Goal: Task Accomplishment & Management: Use online tool/utility

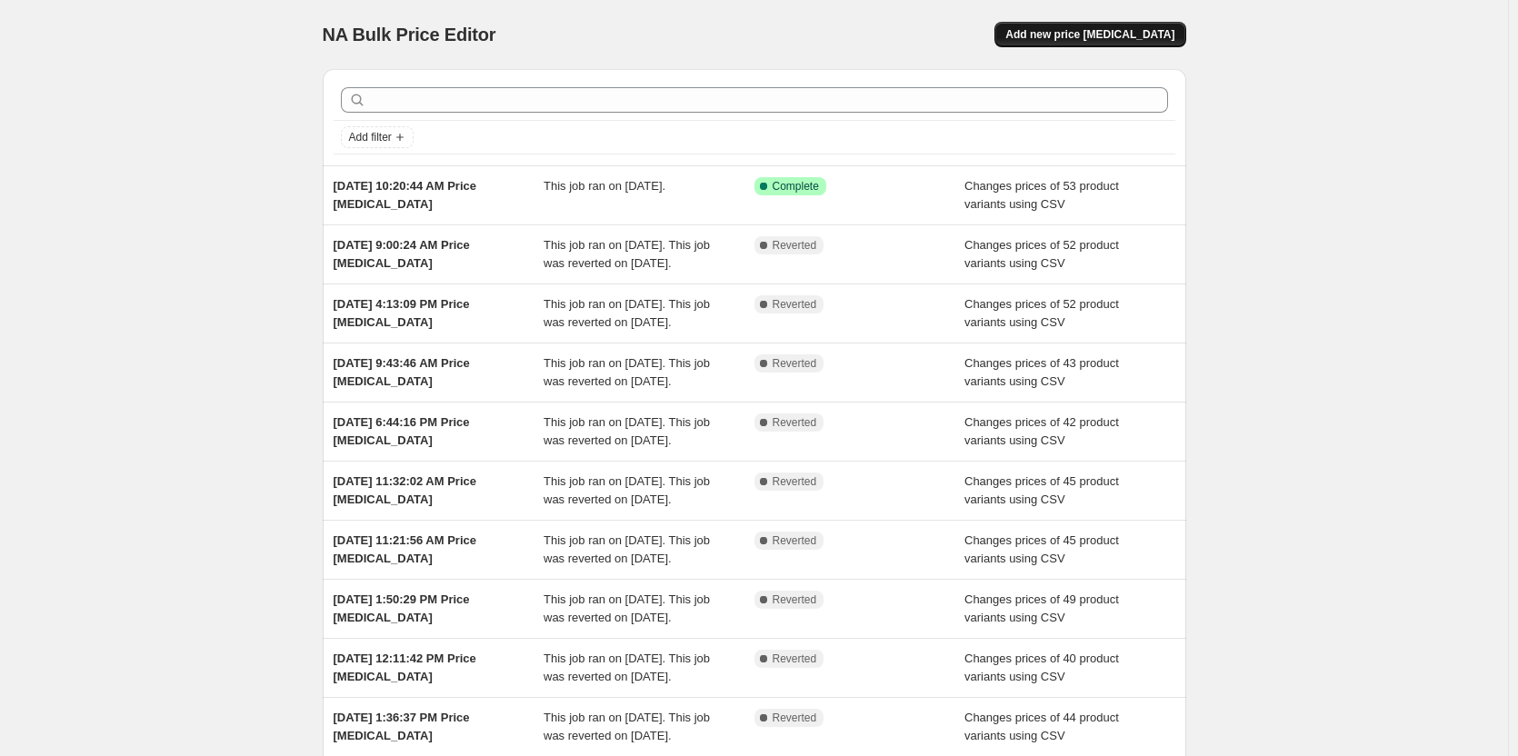
click at [1132, 33] on span "Add new price change job" at bounding box center [1090, 34] width 169 height 15
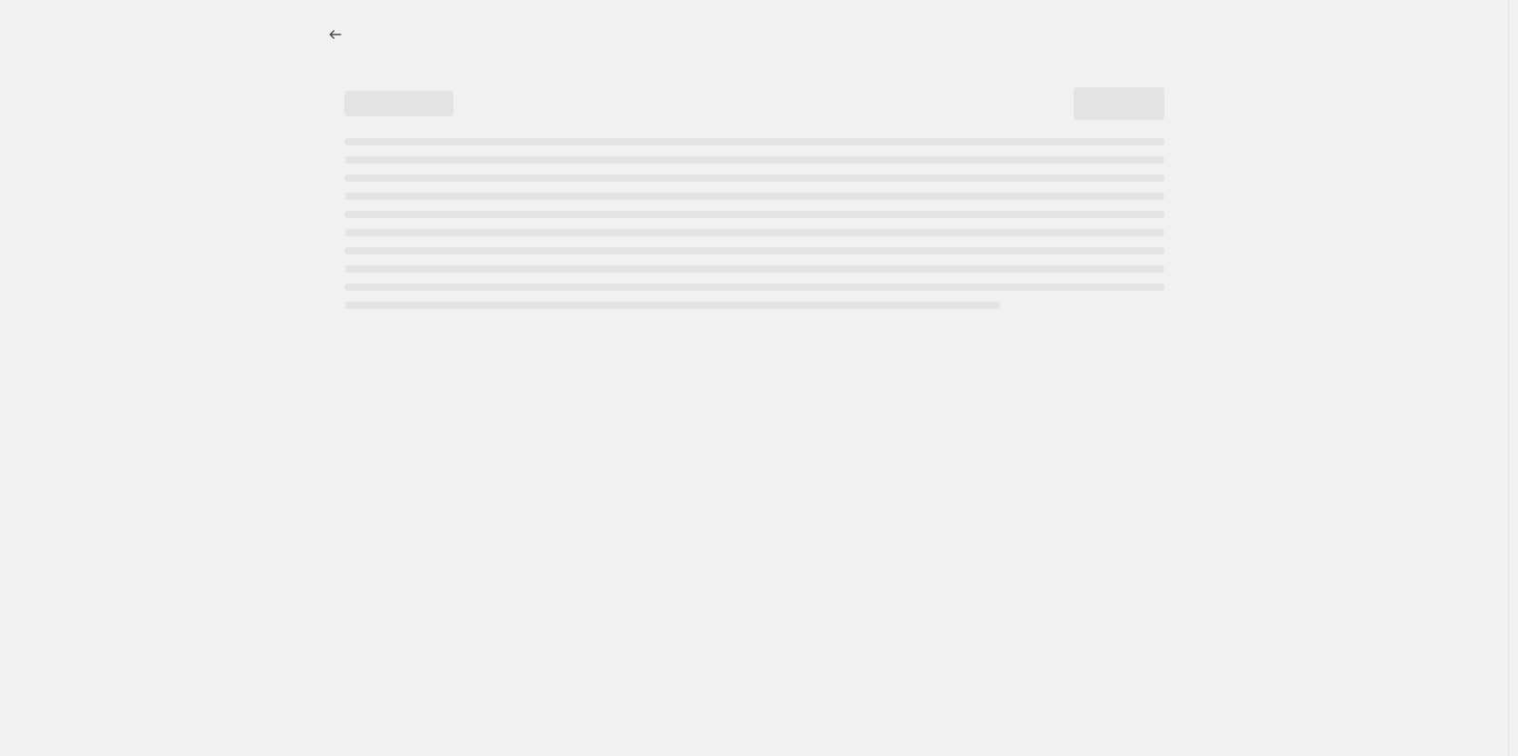
select select "percentage"
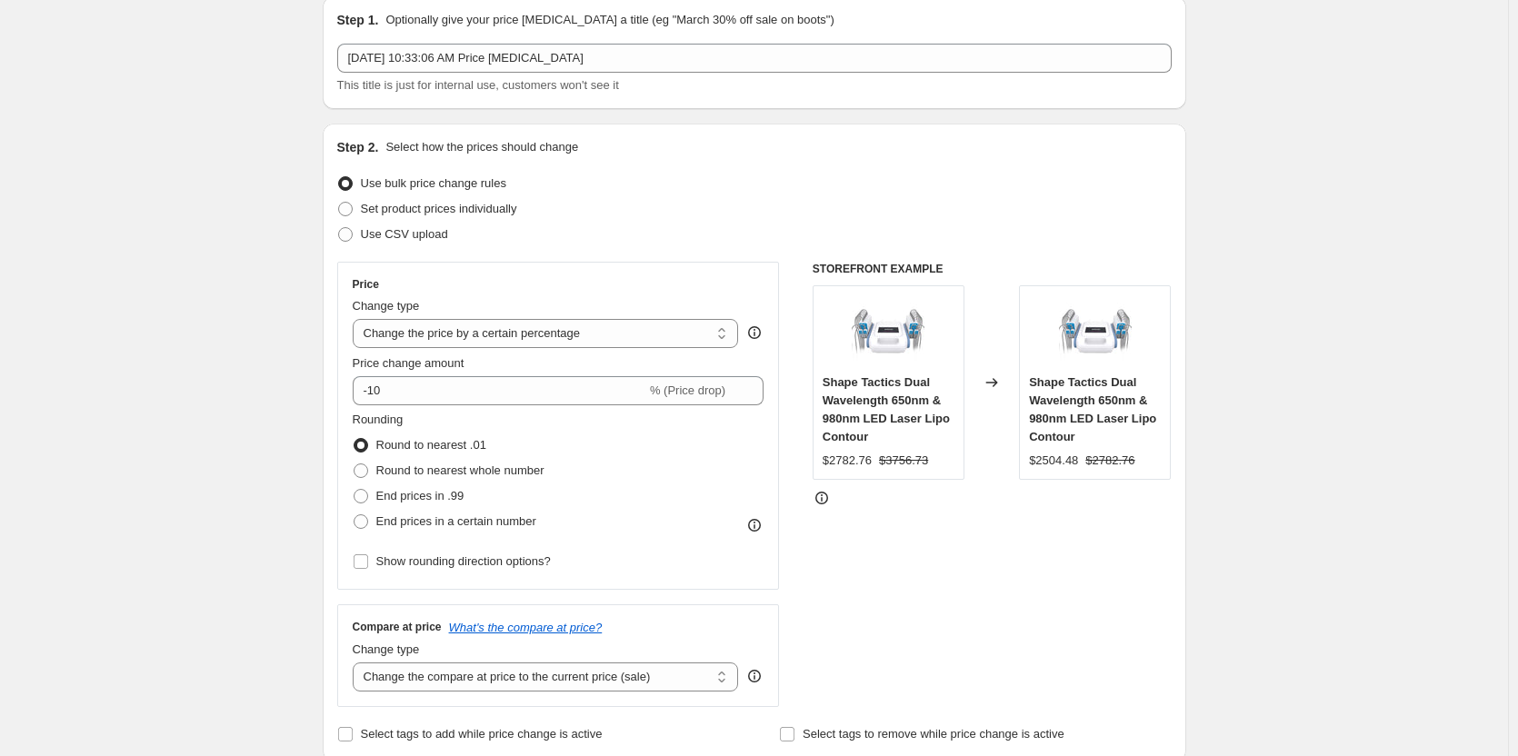
scroll to position [152, 0]
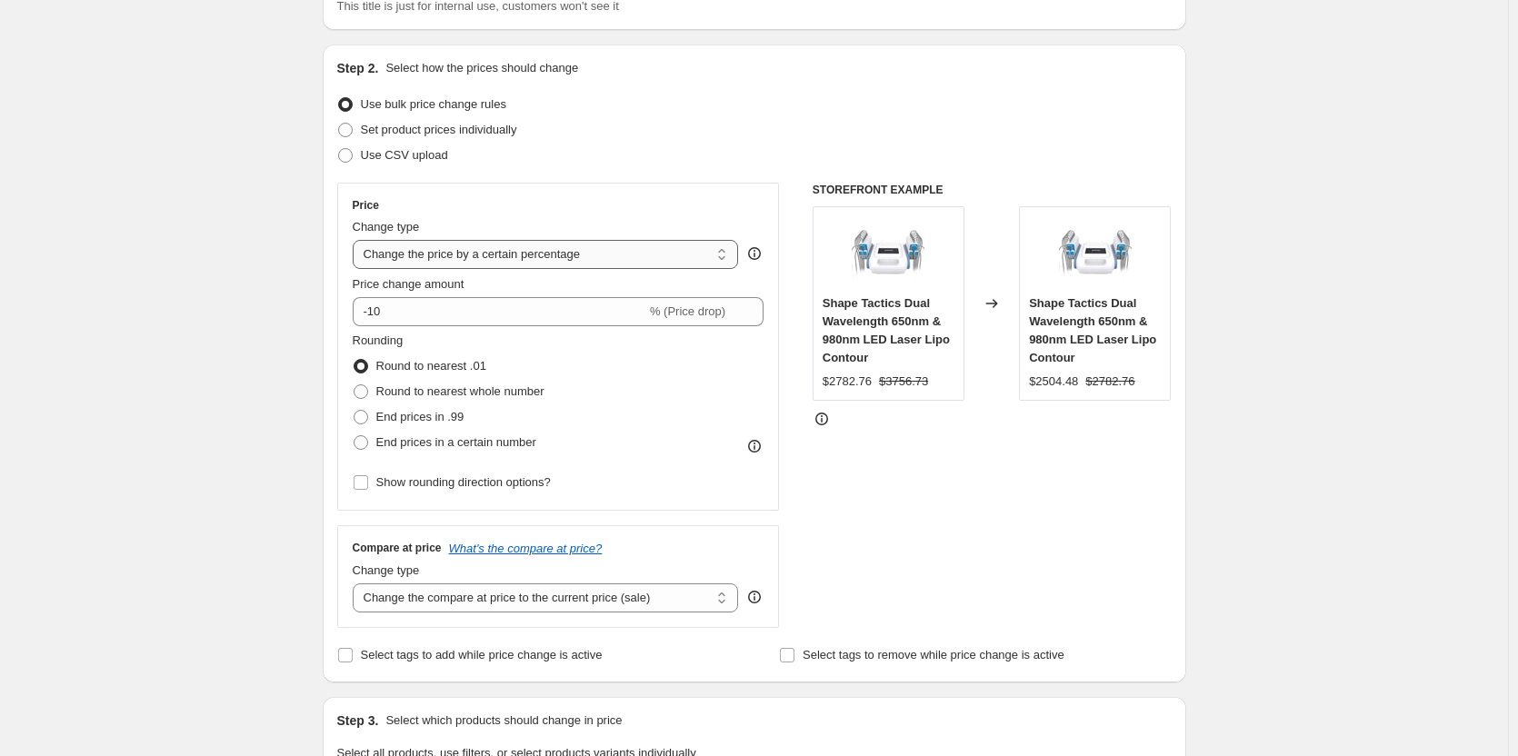
click at [661, 250] on select "Change the price to a certain amount Change the price by a certain amount Chang…" at bounding box center [546, 254] width 386 height 29
click at [660, 250] on select "Change the price to a certain amount Change the price by a certain amount Chang…" at bounding box center [546, 254] width 386 height 29
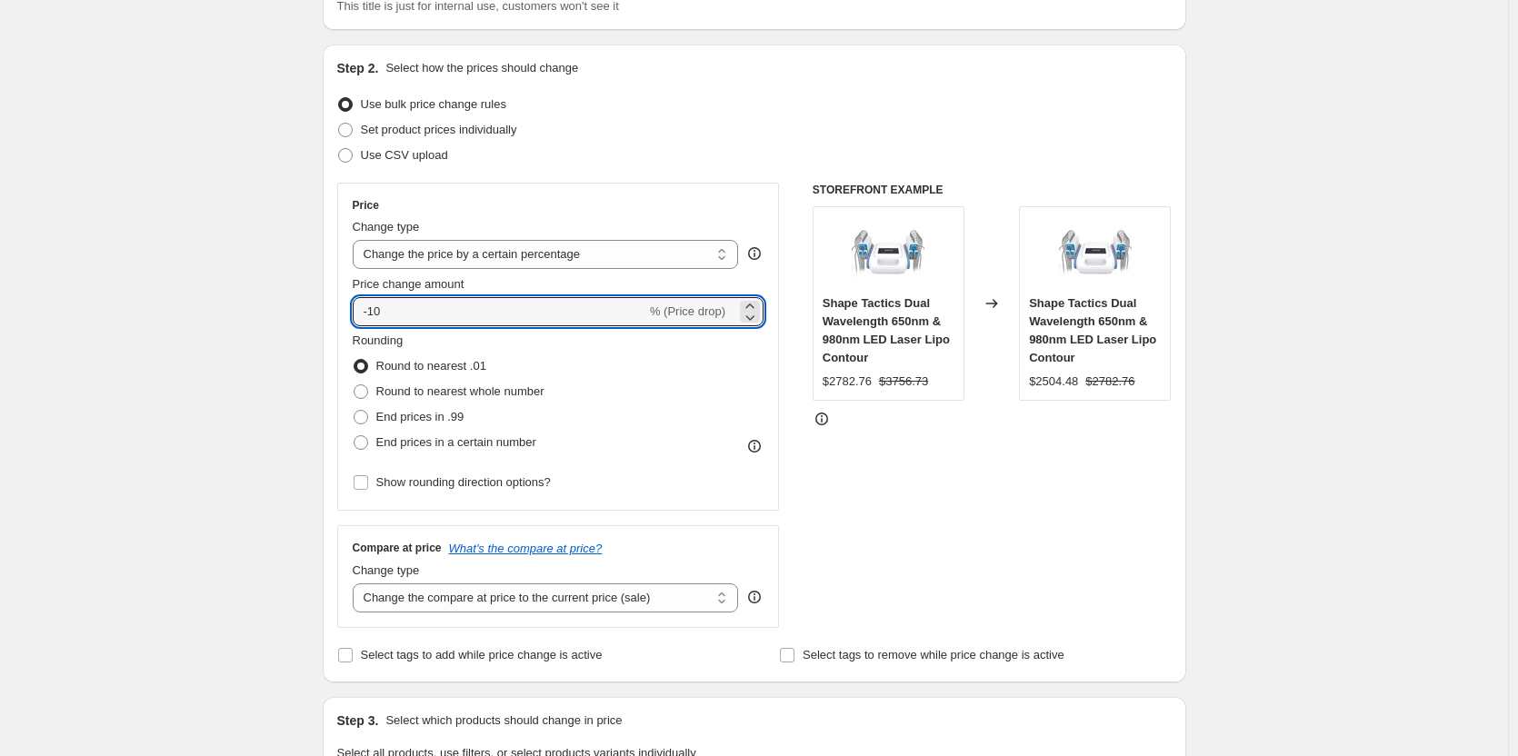
drag, startPoint x: 574, startPoint y: 304, endPoint x: 314, endPoint y: 316, distance: 260.3
click at [314, 316] on div "Step 1. Optionally give your price change job a title (eg "March 30% off sale o…" at bounding box center [747, 741] width 878 height 1676
type input "5"
click at [240, 321] on div "Create new price change job. This page is ready Create new price change job Dra…" at bounding box center [754, 768] width 1508 height 1841
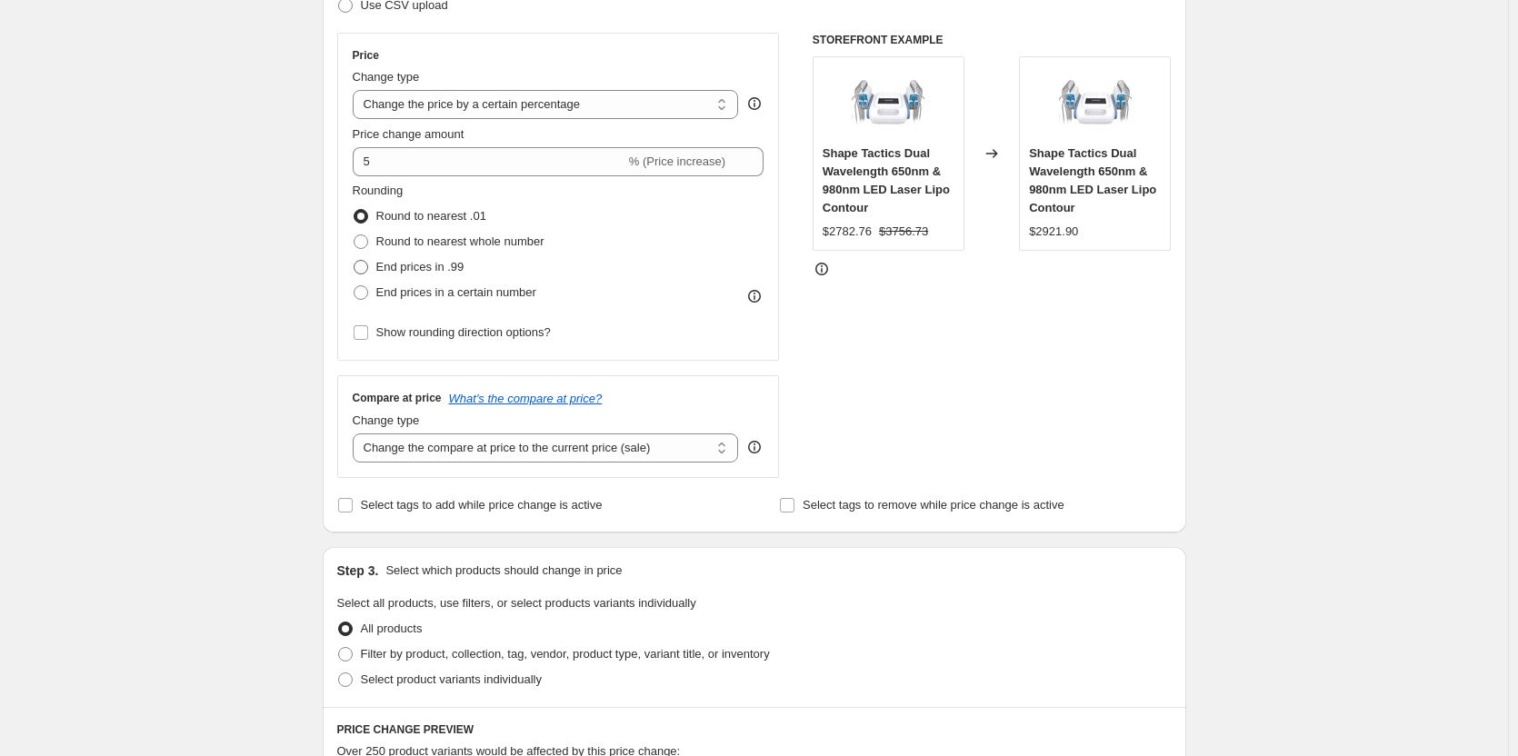
scroll to position [303, 0]
click at [438, 267] on span "End prices in .99" at bounding box center [420, 266] width 88 height 14
click at [355, 260] on input "End prices in .99" at bounding box center [354, 259] width 1 height 1
radio input "true"
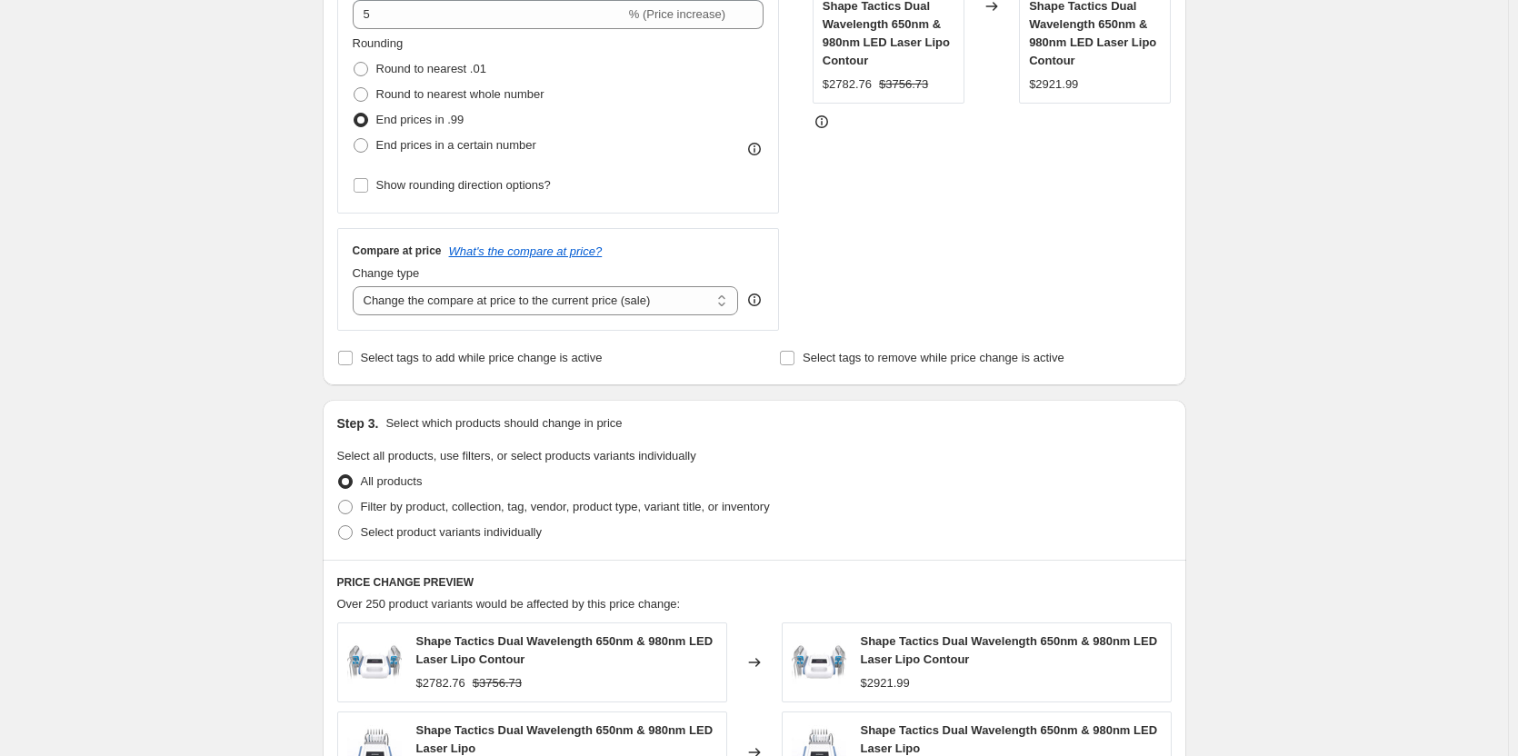
scroll to position [455, 0]
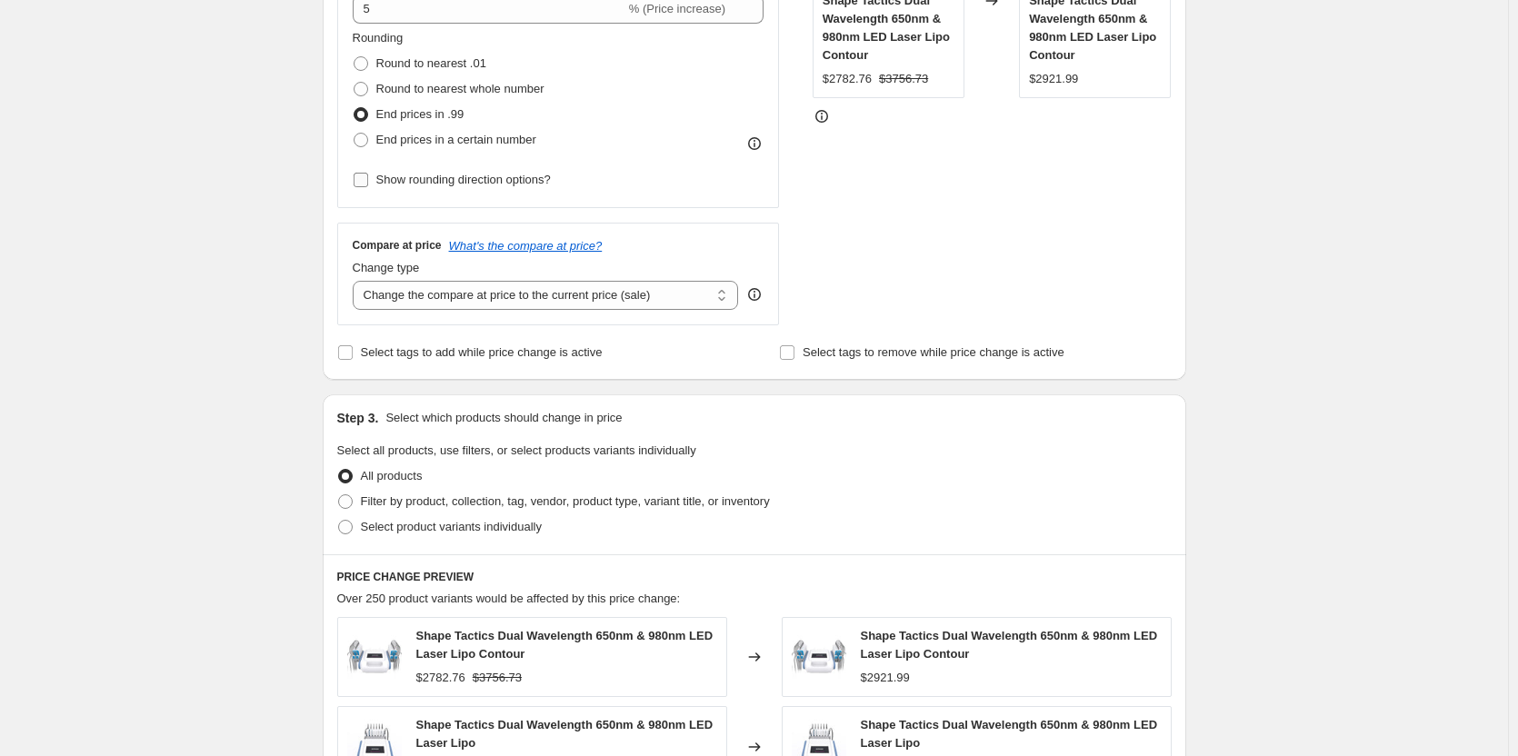
click at [539, 184] on span "Show rounding direction options?" at bounding box center [463, 180] width 175 height 14
click at [368, 184] on input "Show rounding direction options?" at bounding box center [361, 180] width 15 height 15
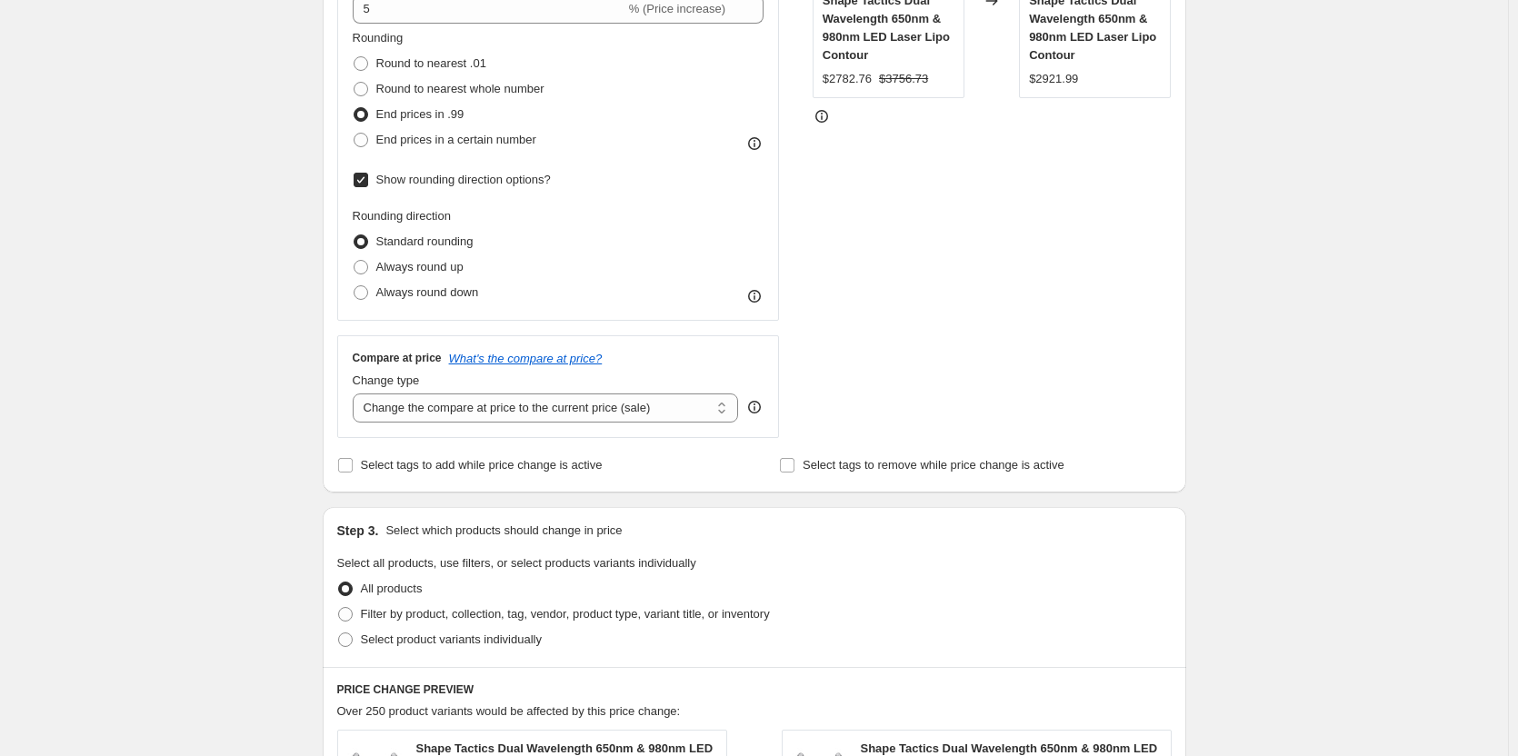
click at [536, 181] on span "Show rounding direction options?" at bounding box center [463, 180] width 175 height 14
click at [368, 181] on input "Show rounding direction options?" at bounding box center [361, 180] width 15 height 15
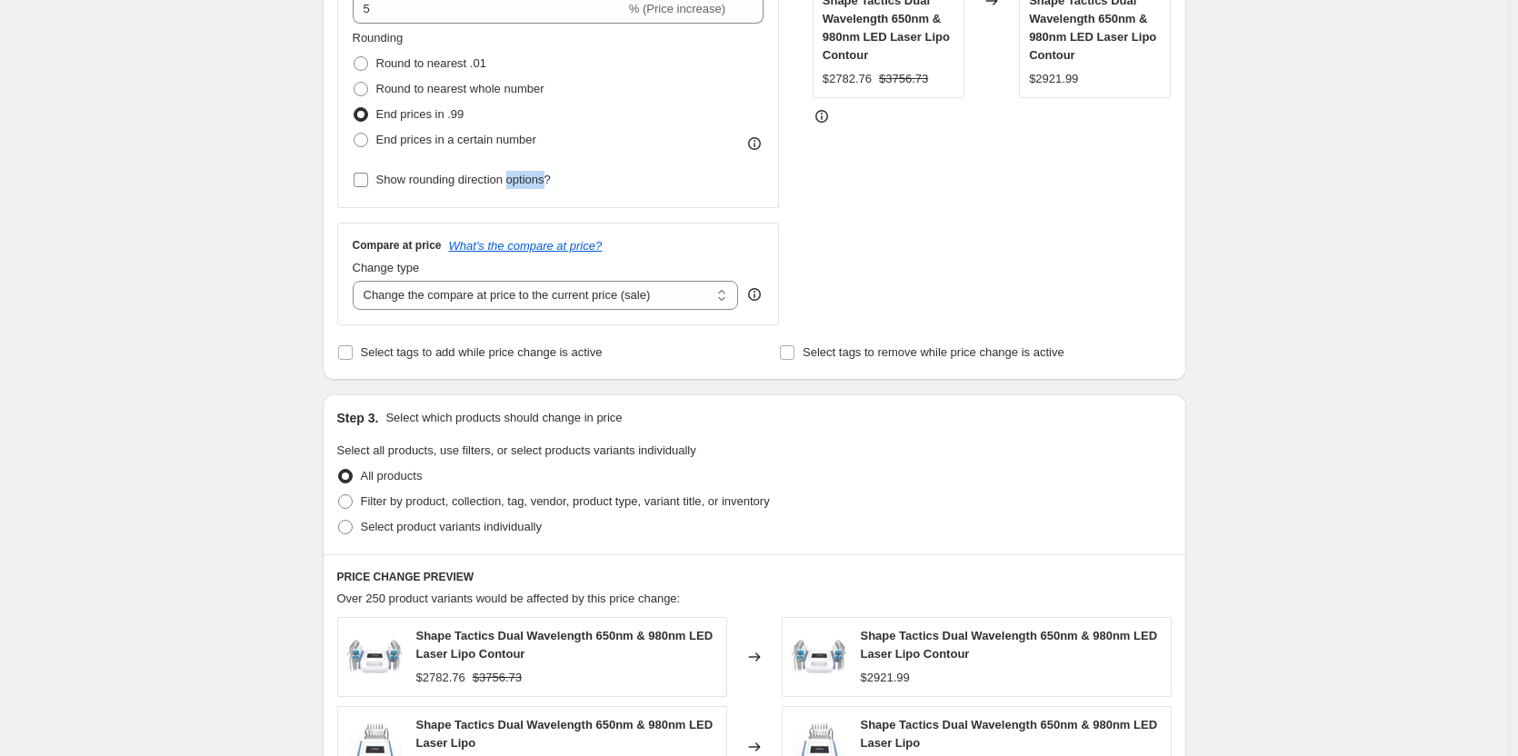
click at [536, 181] on span "Show rounding direction options?" at bounding box center [463, 180] width 175 height 14
click at [368, 181] on input "Show rounding direction options?" at bounding box center [361, 180] width 15 height 15
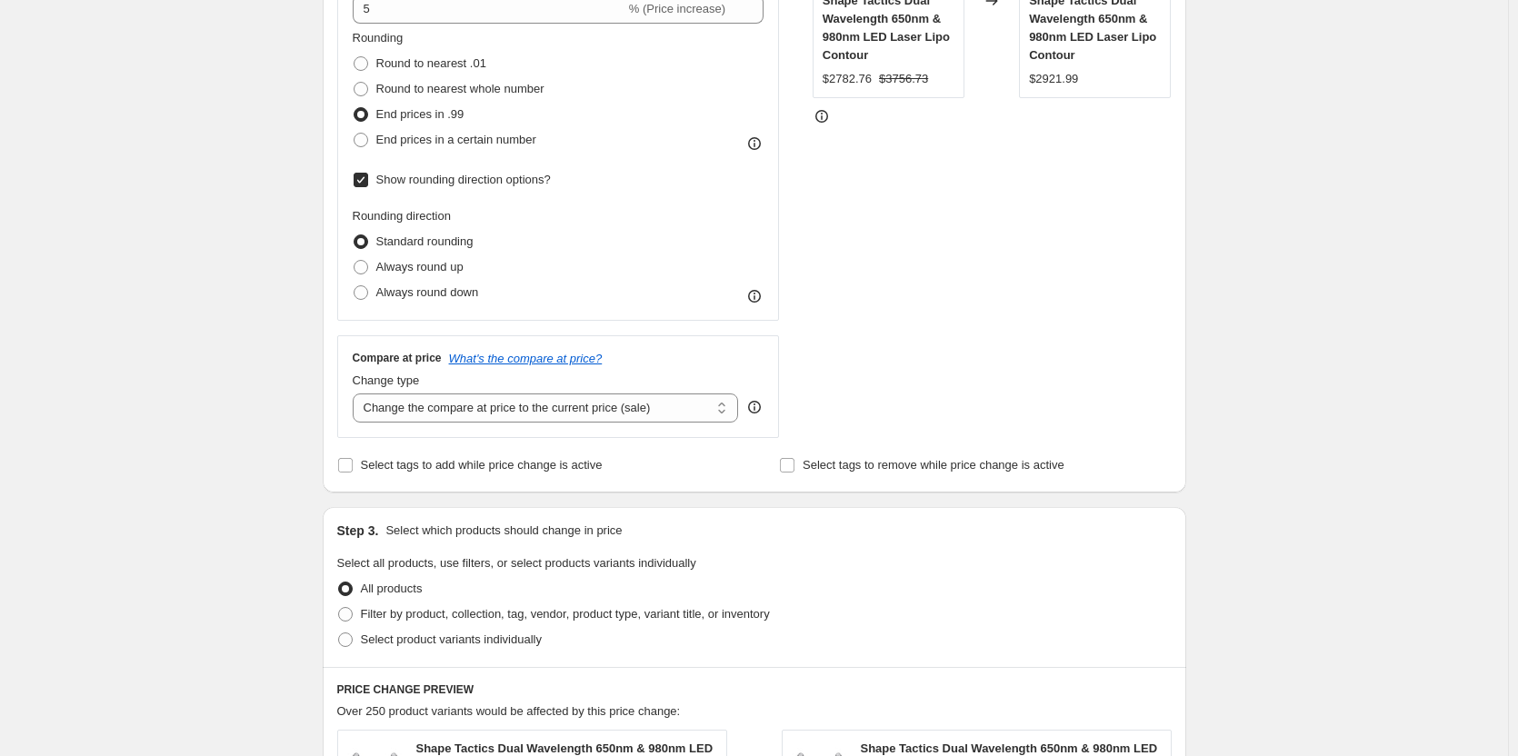
click at [464, 182] on span "Show rounding direction options?" at bounding box center [463, 180] width 175 height 14
click at [368, 182] on input "Show rounding direction options?" at bounding box center [361, 180] width 15 height 15
checkbox input "false"
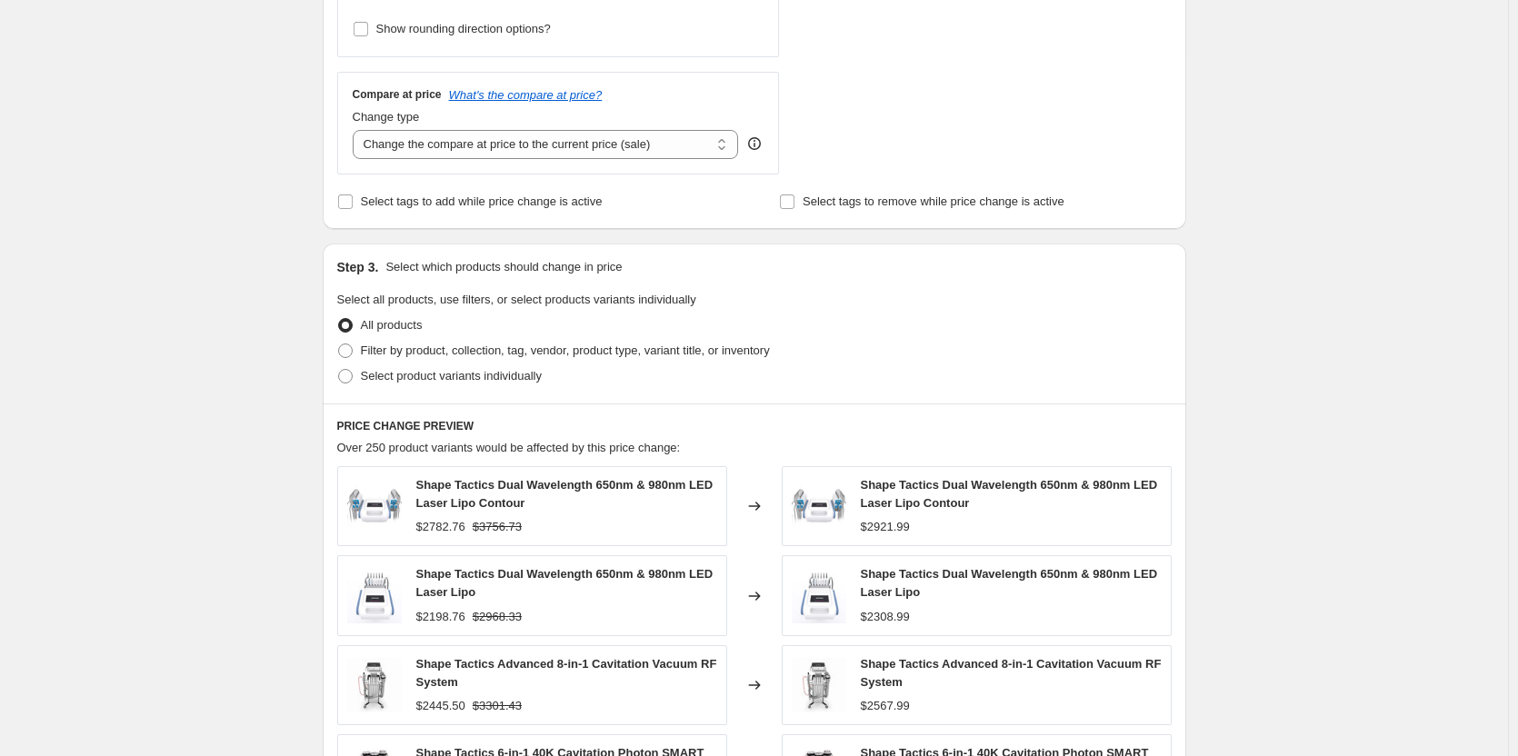
scroll to position [606, 0]
click at [456, 145] on select "Change the compare at price to the current price (sale) Change the compare at p…" at bounding box center [546, 143] width 386 height 29
select select "percentage"
click at [356, 129] on select "Change the compare at price to the current price (sale) Change the compare at p…" at bounding box center [546, 143] width 386 height 29
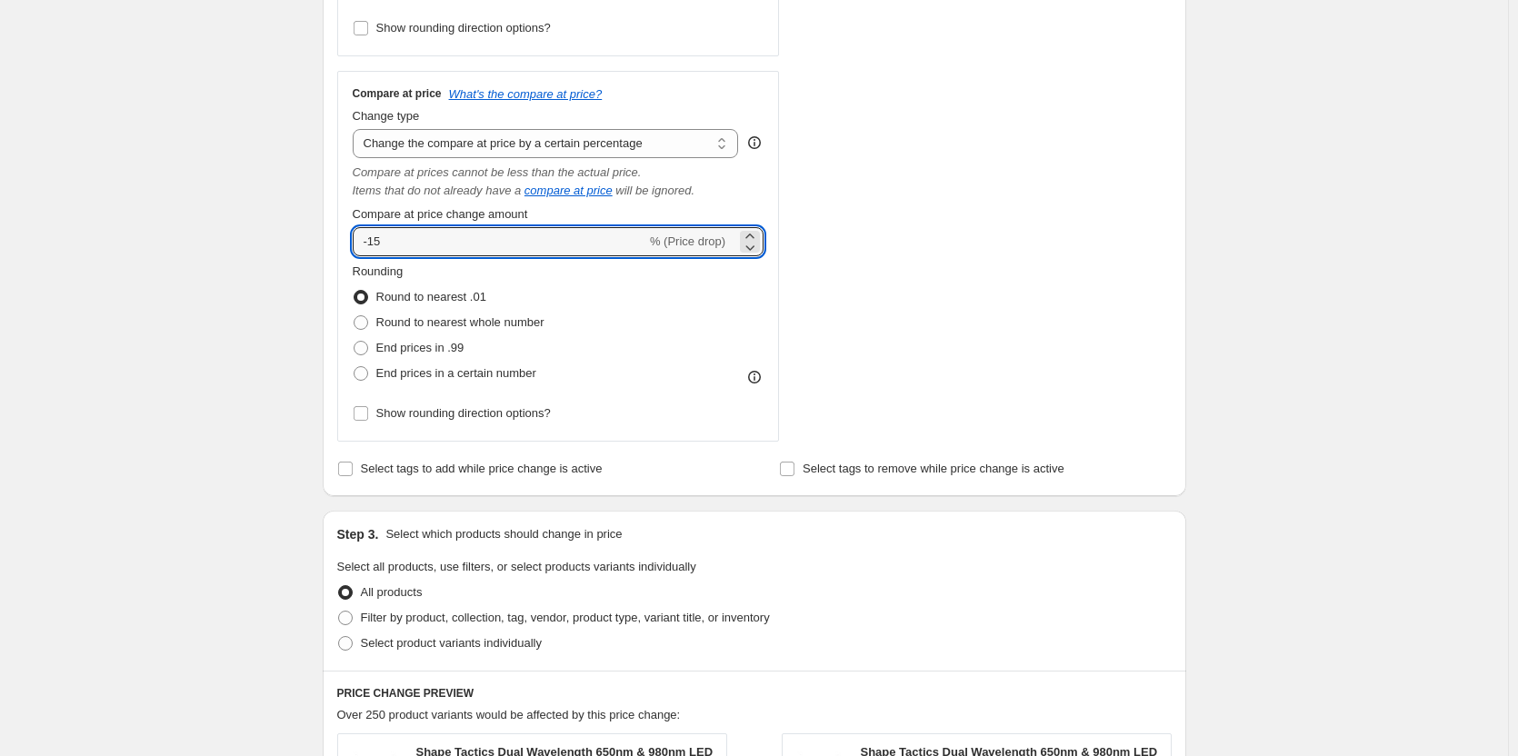
drag, startPoint x: 406, startPoint y: 243, endPoint x: 337, endPoint y: 243, distance: 69.1
click at [337, 243] on div "Step 2. Select how the prices should change Use bulk price change rules Set pro…" at bounding box center [755, 43] width 864 height 907
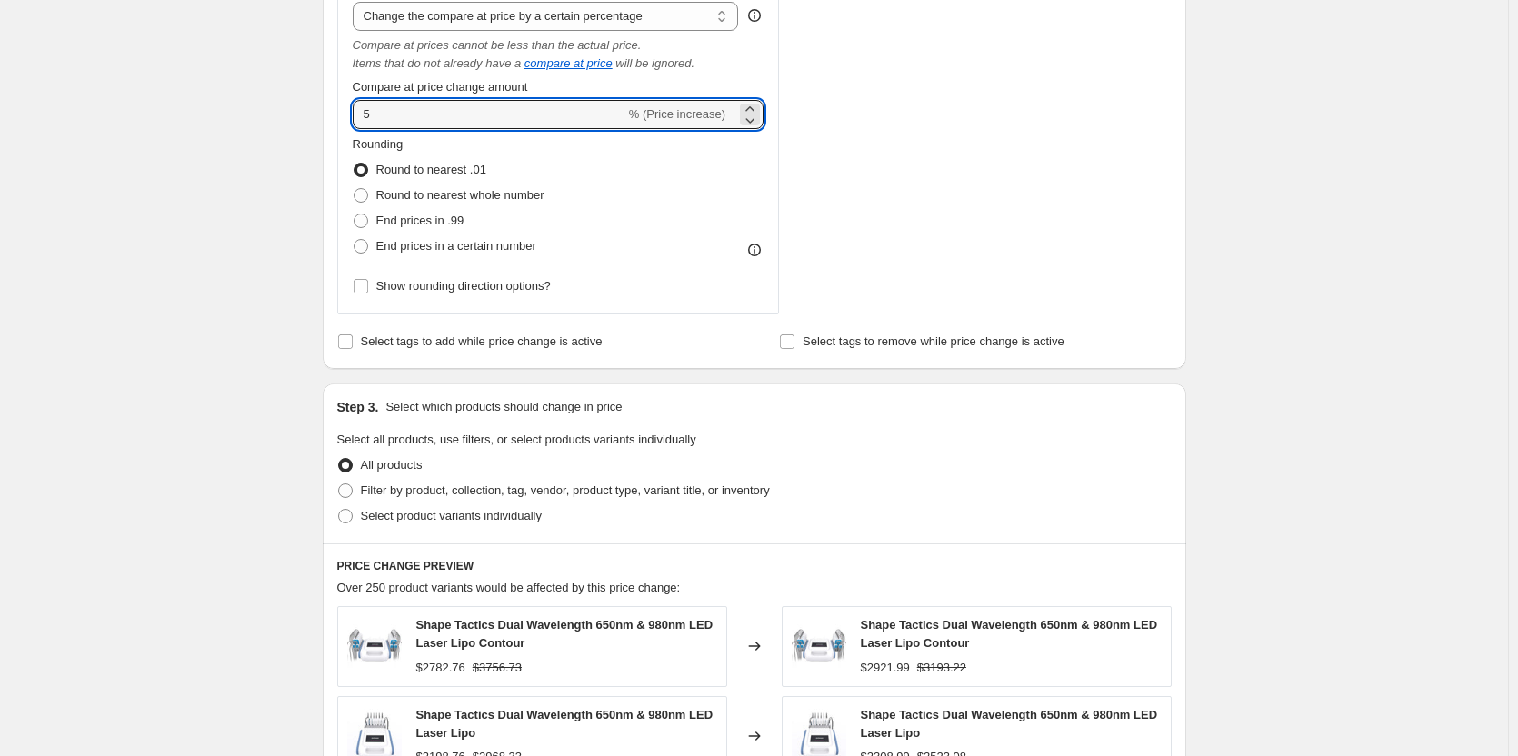
scroll to position [757, 0]
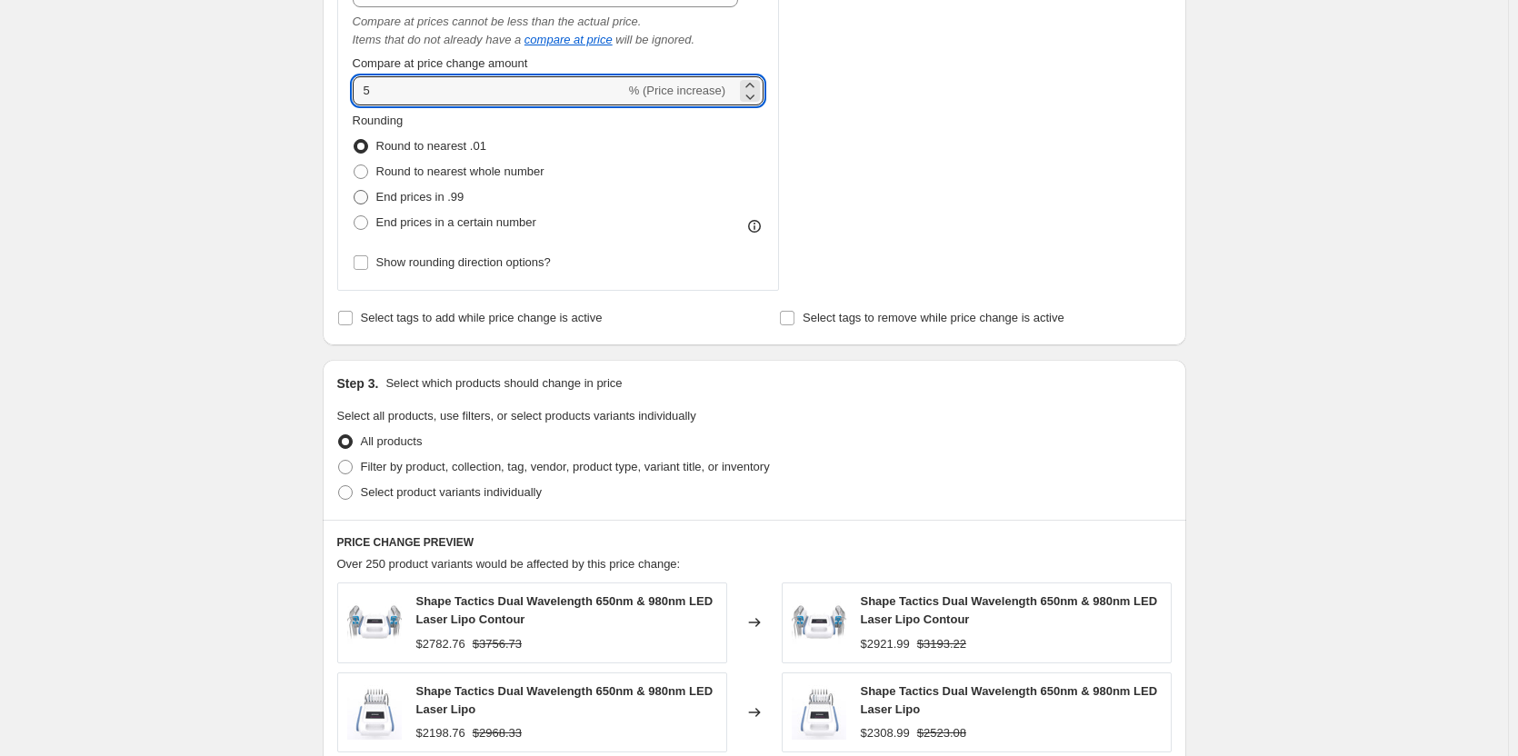
type input "5"
drag, startPoint x: 426, startPoint y: 196, endPoint x: 445, endPoint y: 204, distance: 19.6
click at [426, 197] on span "End prices in .99" at bounding box center [420, 197] width 88 height 14
click at [355, 191] on input "End prices in .99" at bounding box center [354, 190] width 1 height 1
radio input "true"
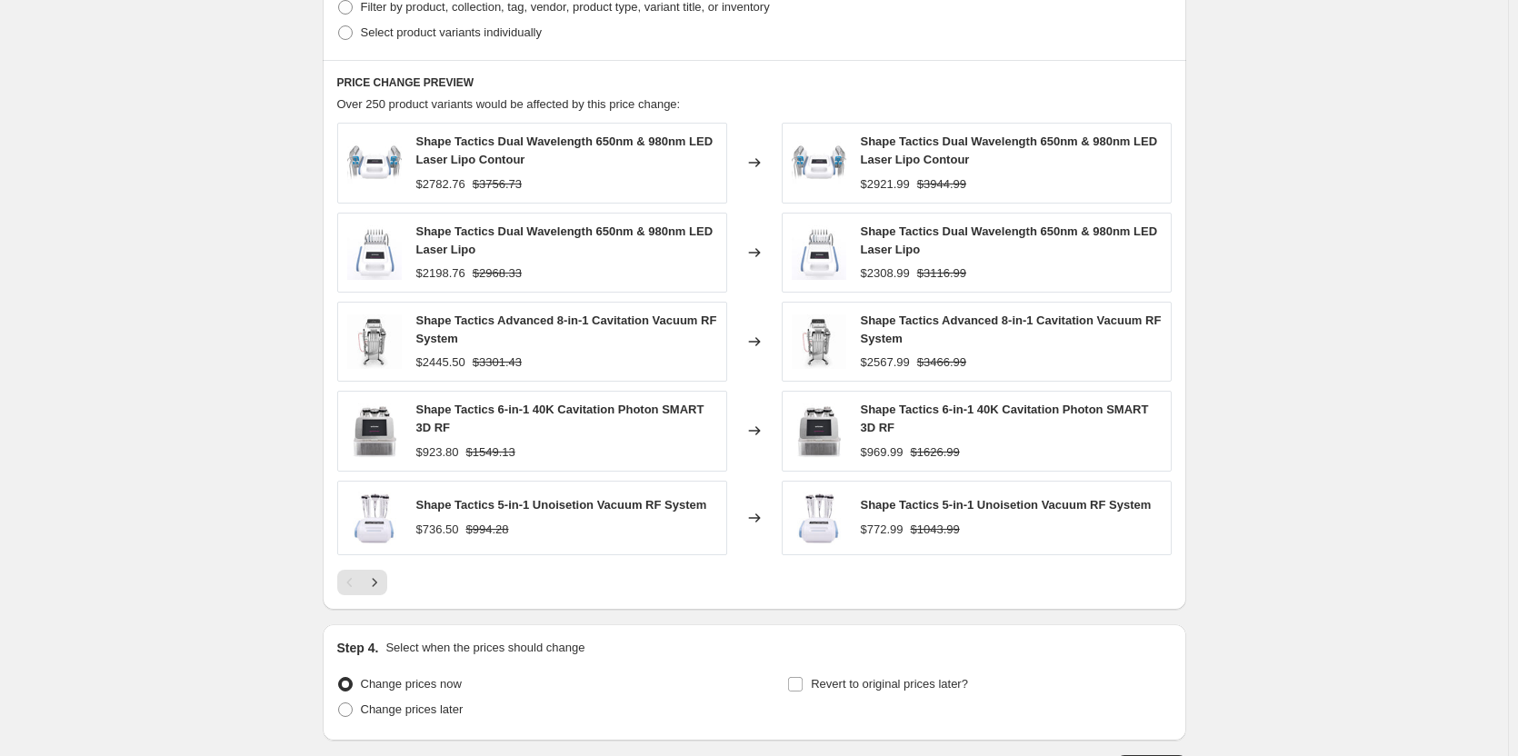
scroll to position [1354, 0]
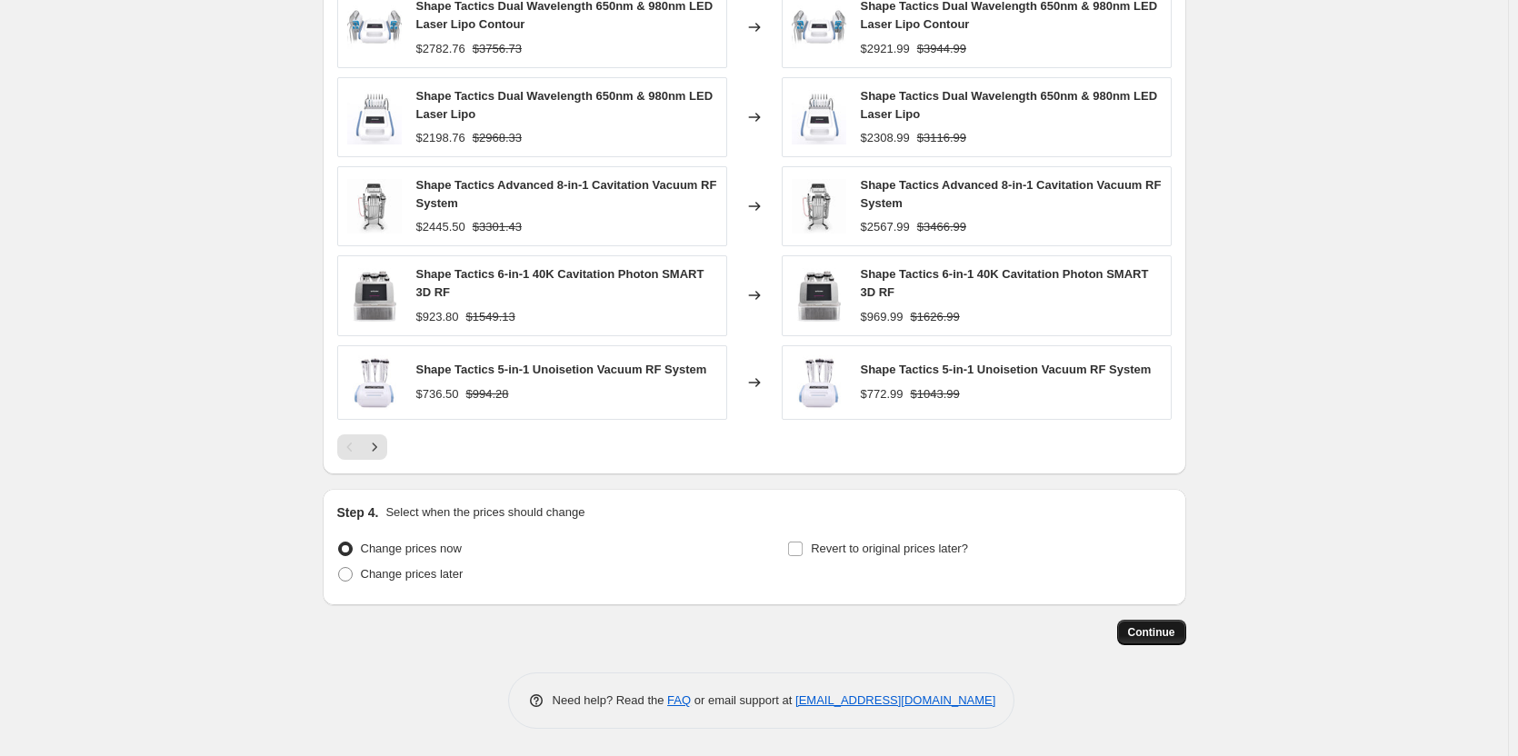
click at [1157, 626] on button "Continue" at bounding box center [1151, 632] width 69 height 25
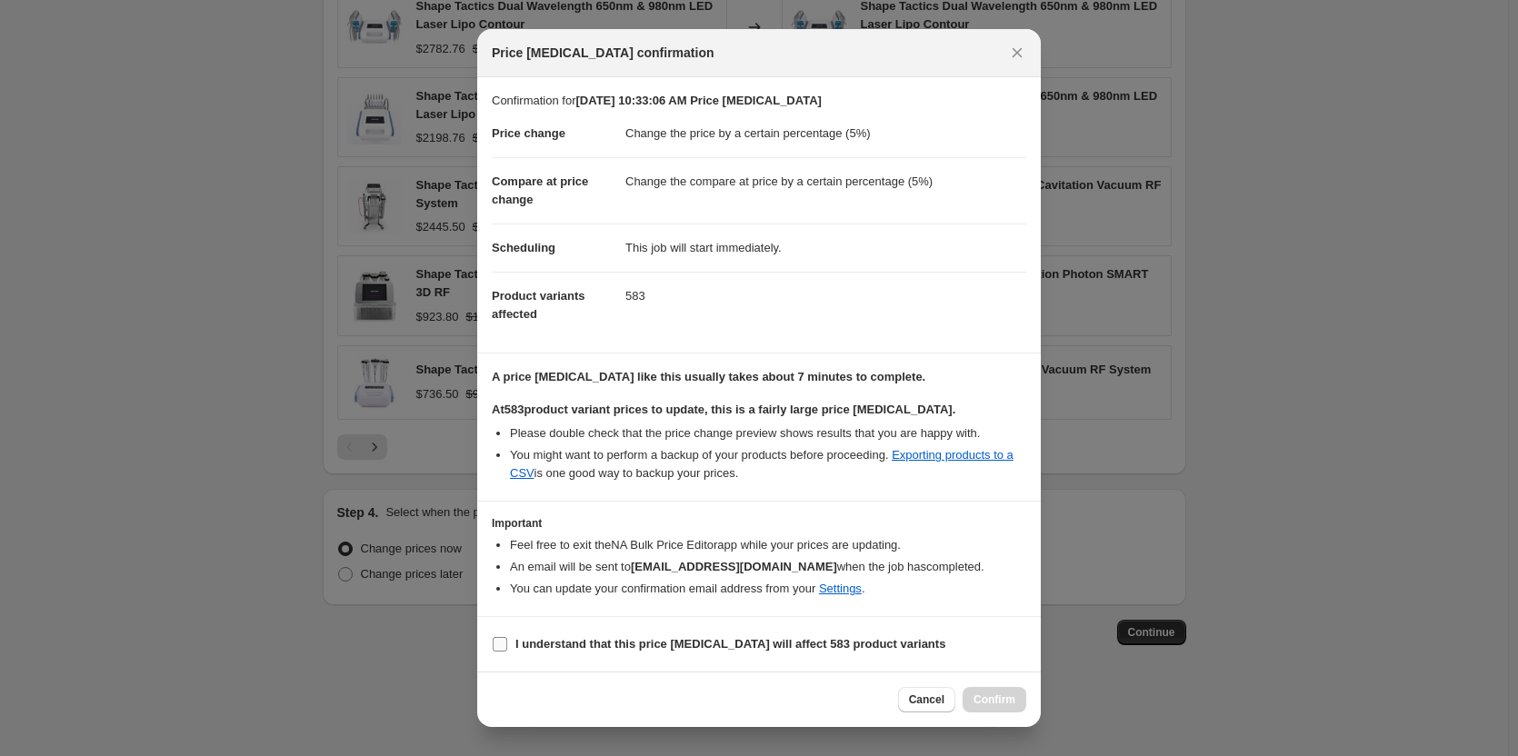
click at [713, 648] on b "I understand that this price change job will affect 583 product variants" at bounding box center [731, 644] width 430 height 14
click at [507, 648] on input "I understand that this price change job will affect 583 product variants" at bounding box center [500, 644] width 15 height 15
checkbox input "true"
click at [1006, 696] on span "Confirm" at bounding box center [995, 700] width 42 height 15
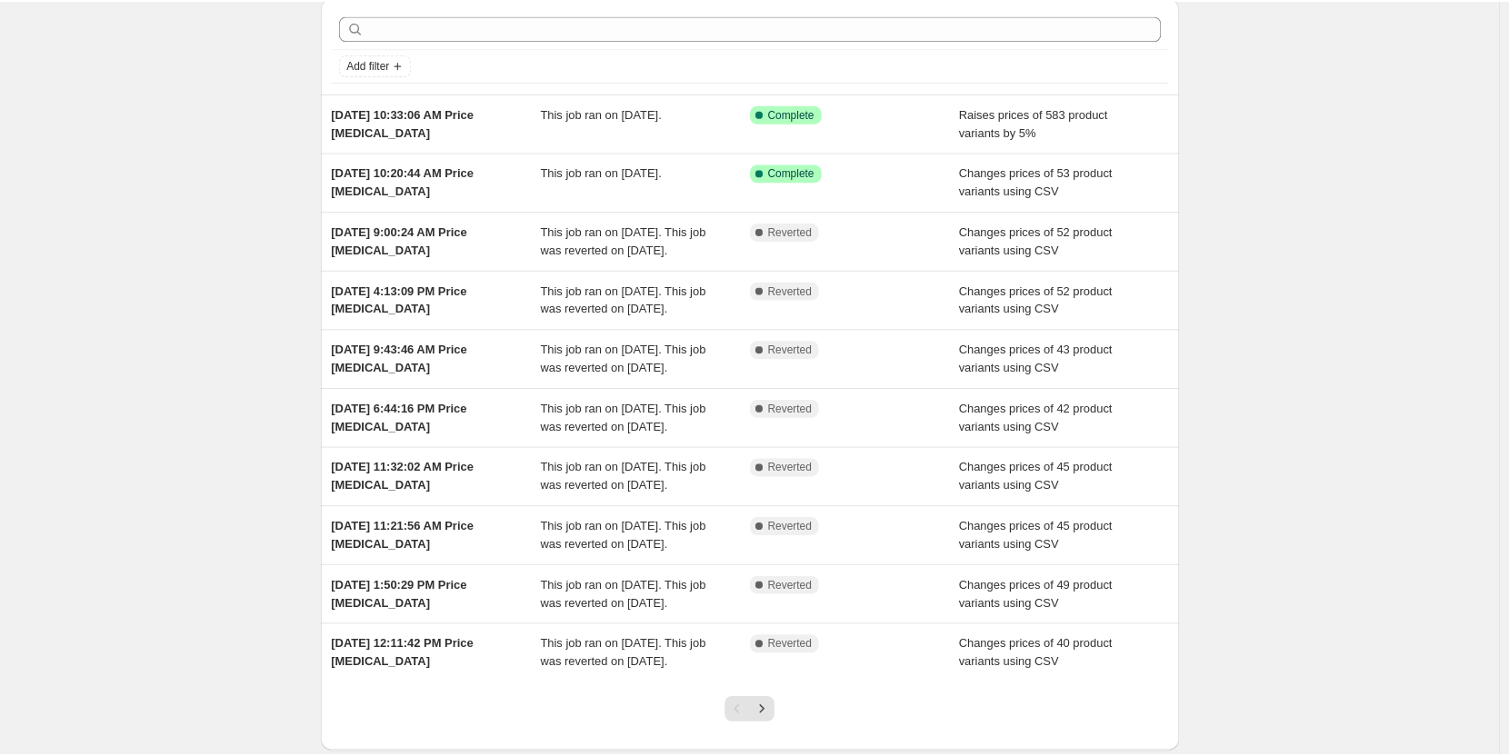
scroll to position [198, 0]
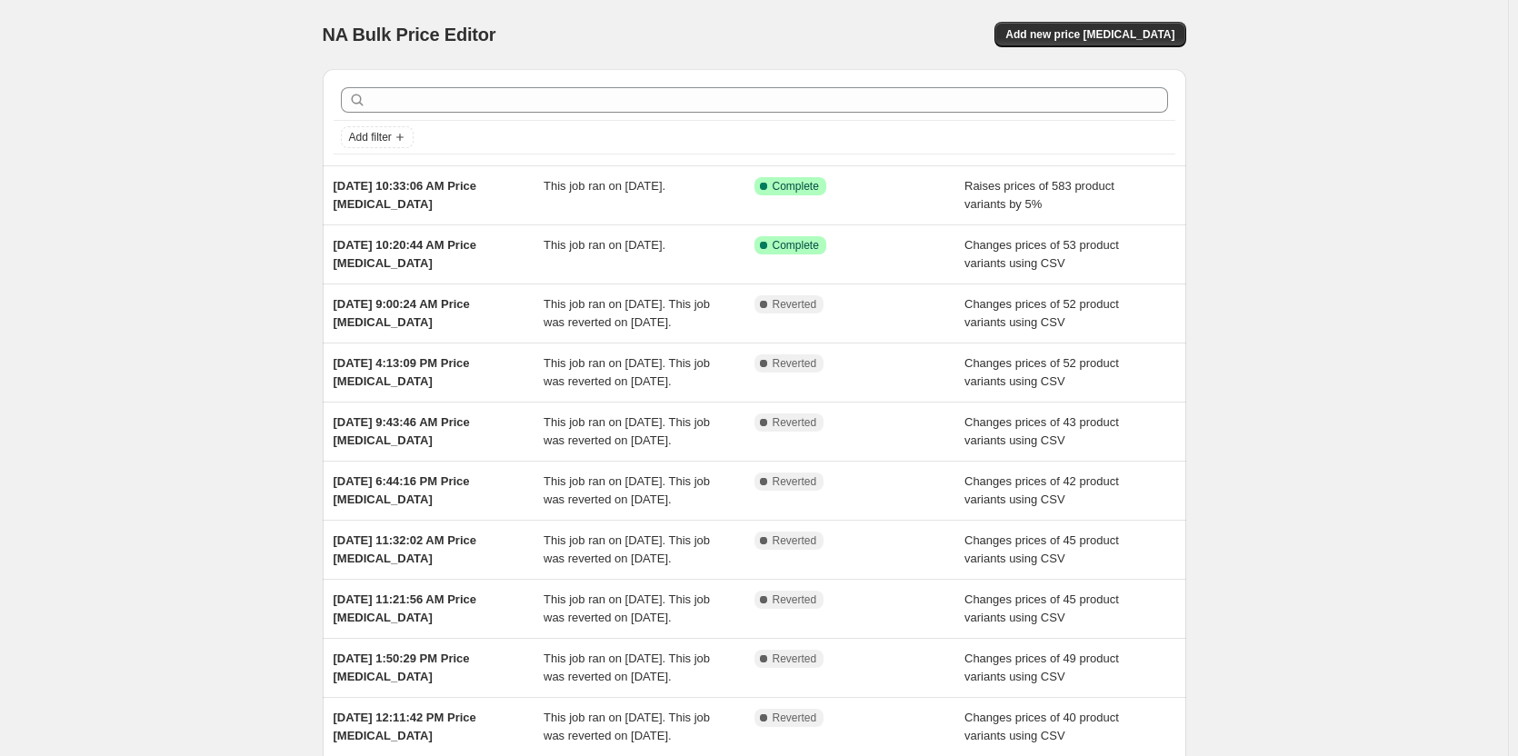
click at [184, 574] on div "NA Bulk Price Editor. This page is ready NA Bulk Price Editor Add new price cha…" at bounding box center [754, 468] width 1508 height 937
click at [1054, 43] on button "Add new price [MEDICAL_DATA]" at bounding box center [1090, 34] width 191 height 25
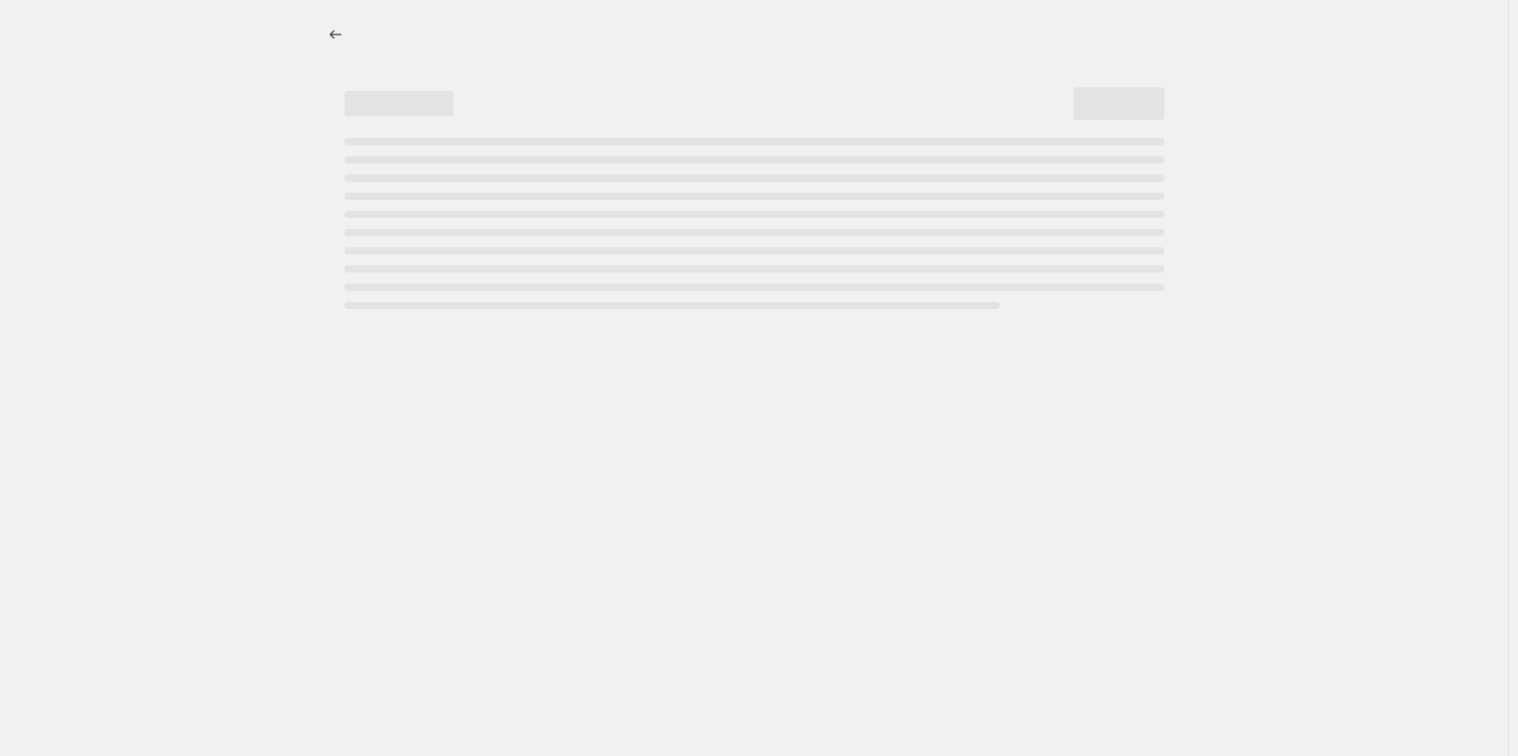
select select "percentage"
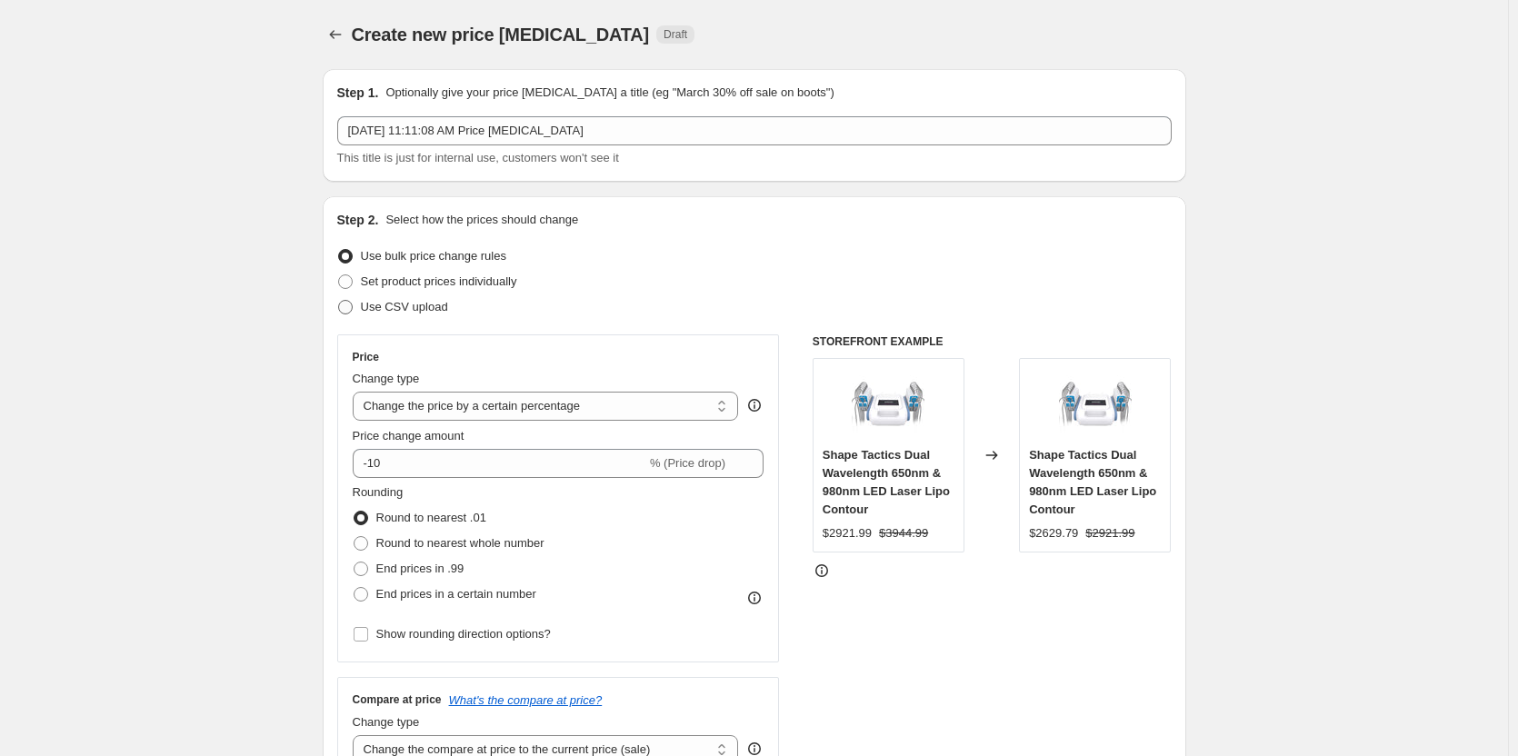
click at [400, 318] on label "Use CSV upload" at bounding box center [392, 307] width 111 height 25
click at [339, 301] on input "Use CSV upload" at bounding box center [338, 300] width 1 height 1
radio input "true"
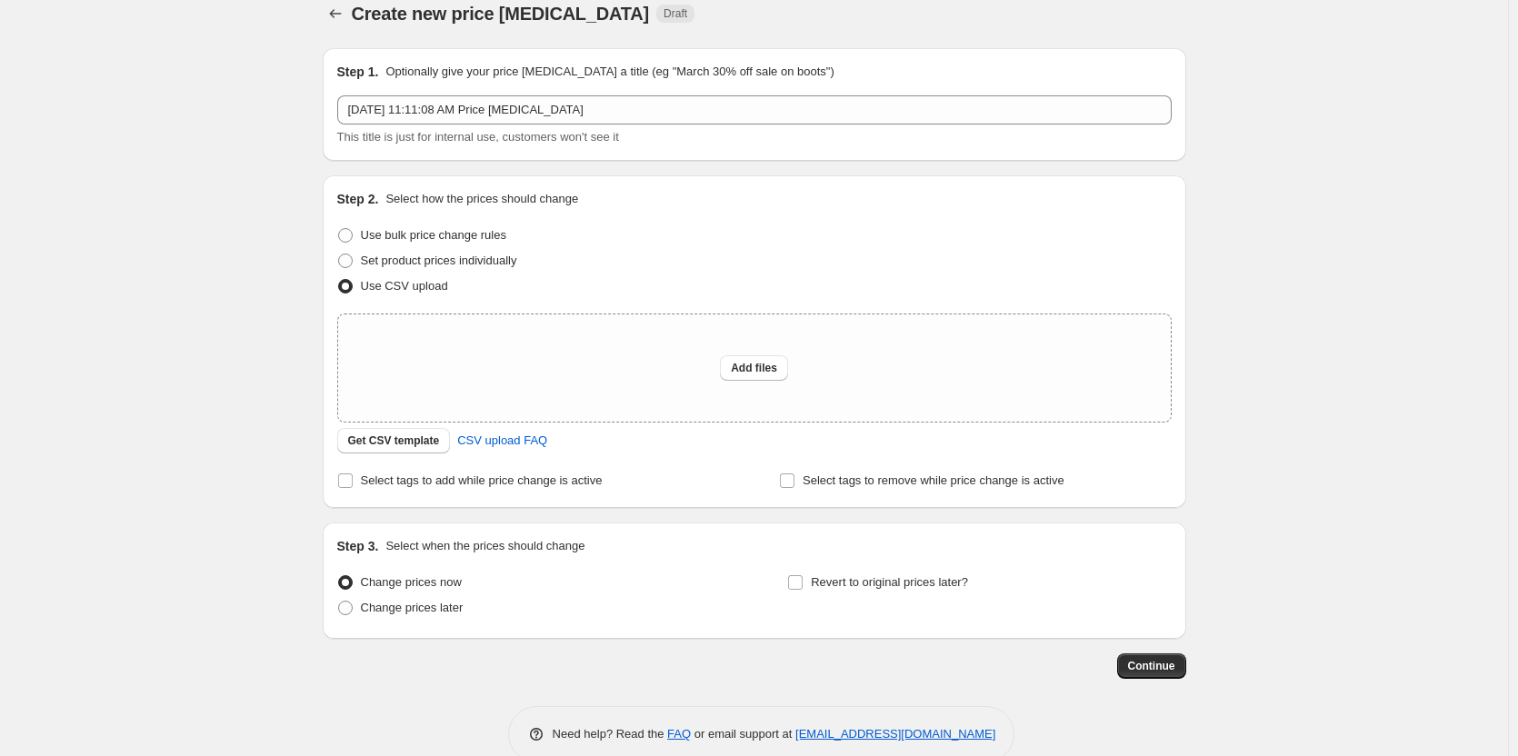
scroll to position [55, 0]
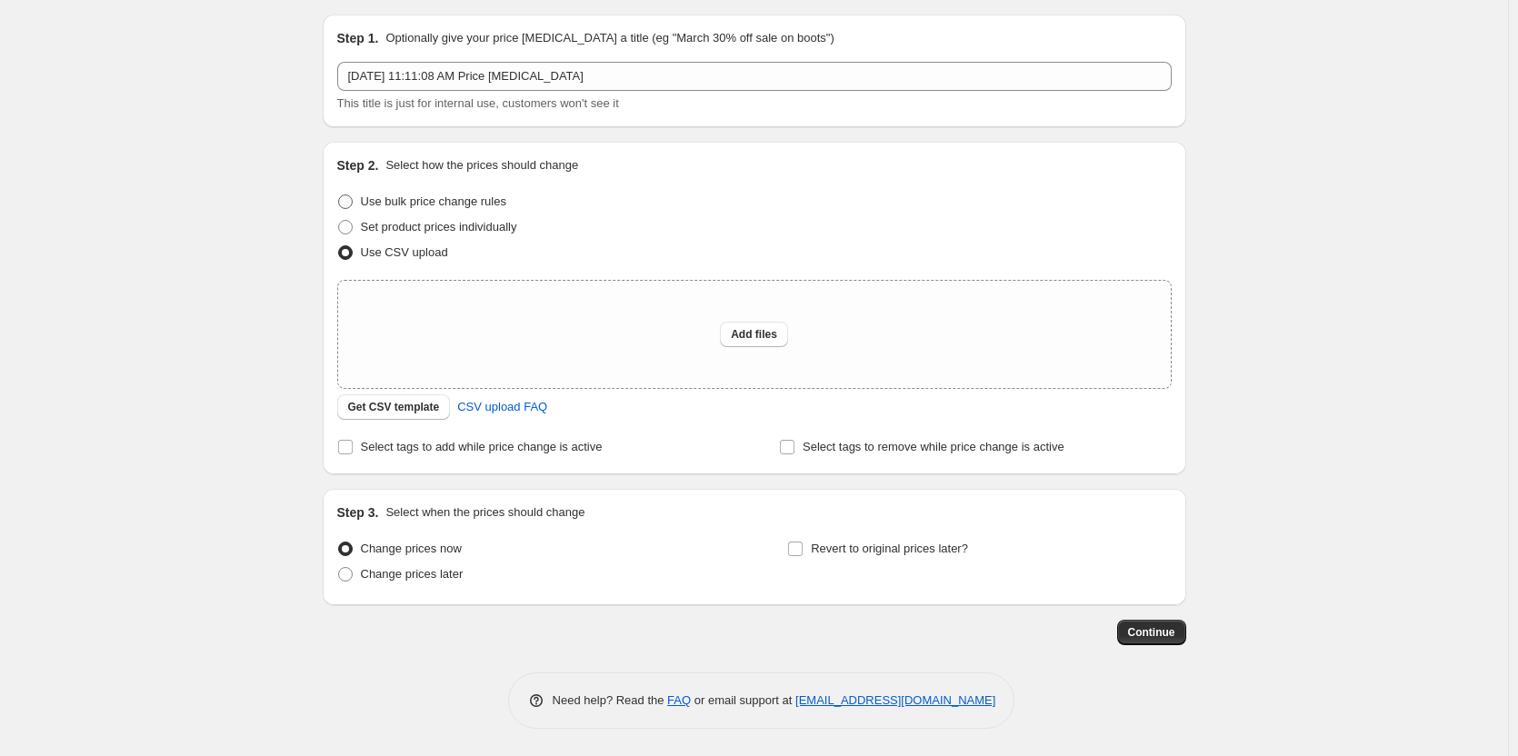
click at [448, 204] on span "Use bulk price change rules" at bounding box center [433, 202] width 145 height 14
click at [339, 195] on input "Use bulk price change rules" at bounding box center [338, 195] width 1 height 1
radio input "true"
select select "percentage"
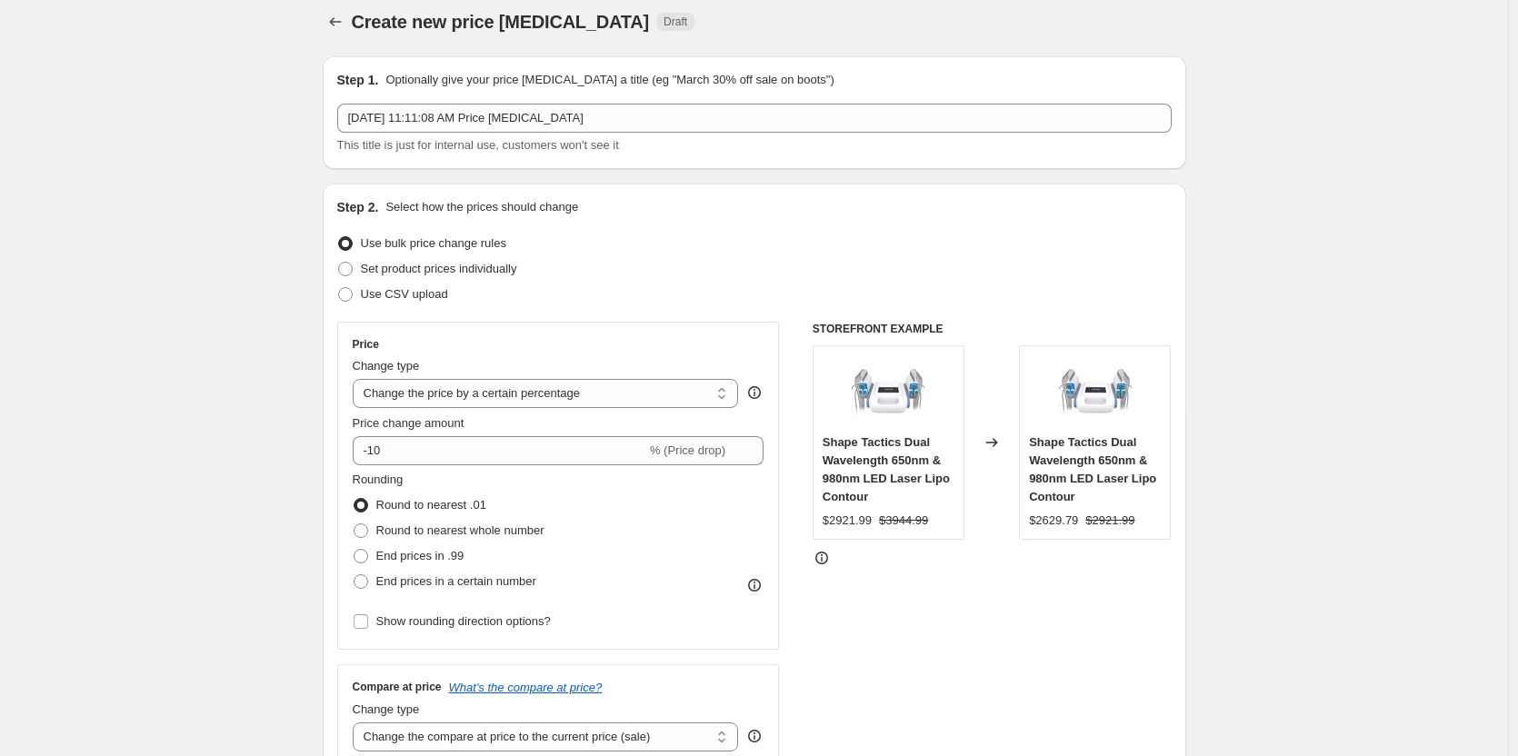
scroll to position [0, 0]
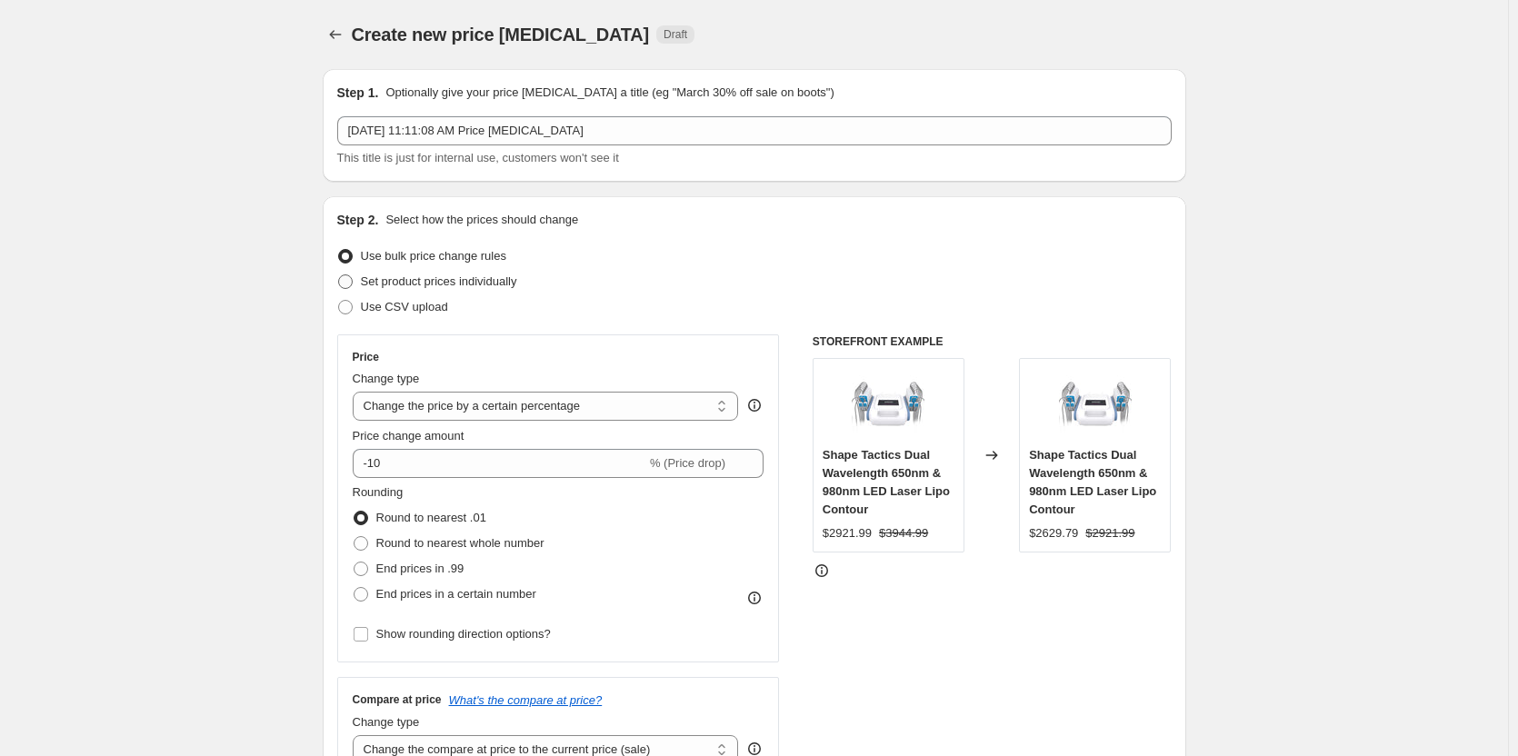
click at [414, 276] on span "Set product prices individually" at bounding box center [439, 282] width 156 height 14
click at [339, 275] on input "Set product prices individually" at bounding box center [338, 275] width 1 height 1
radio input "true"
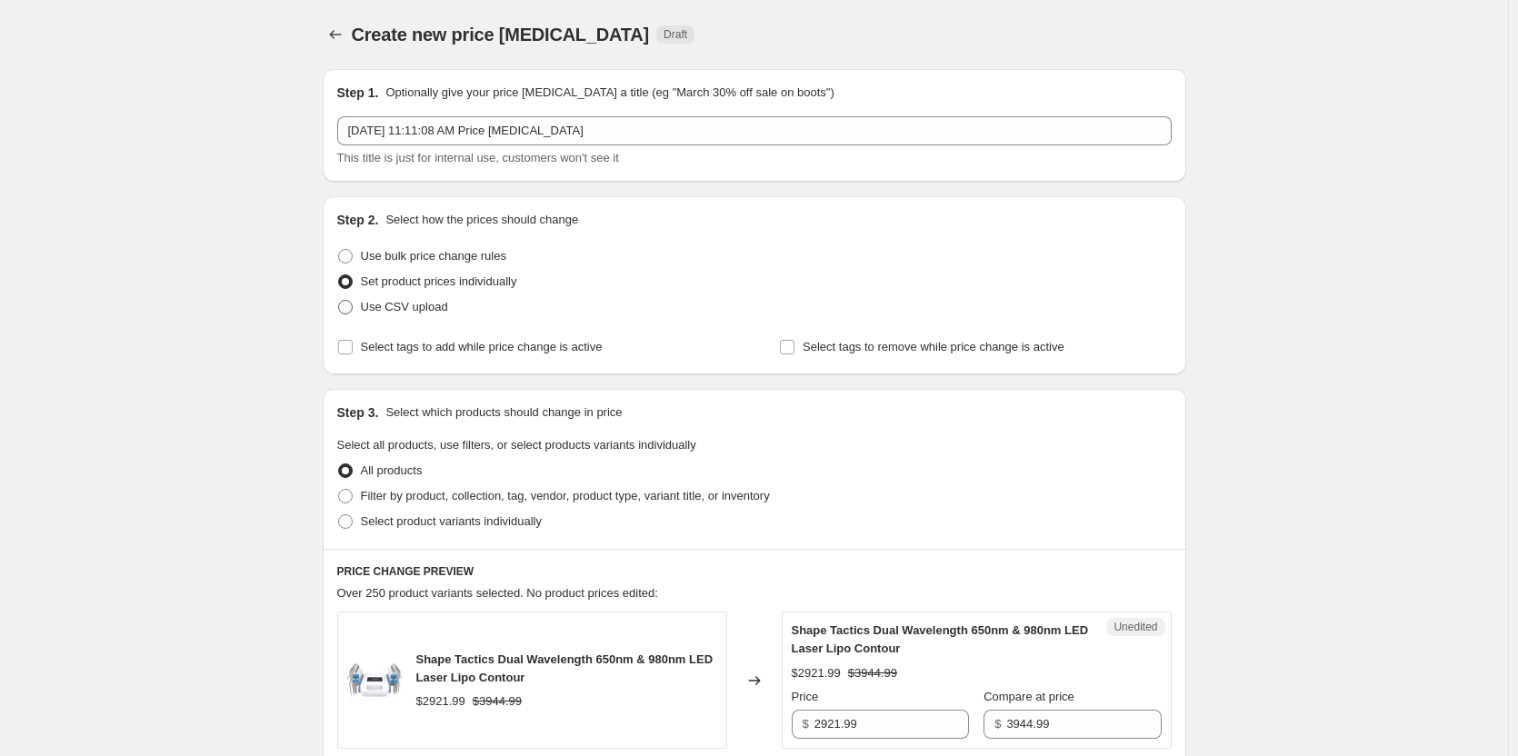
click at [401, 305] on span "Use CSV upload" at bounding box center [404, 307] width 87 height 14
click at [339, 301] on input "Use CSV upload" at bounding box center [338, 300] width 1 height 1
radio input "true"
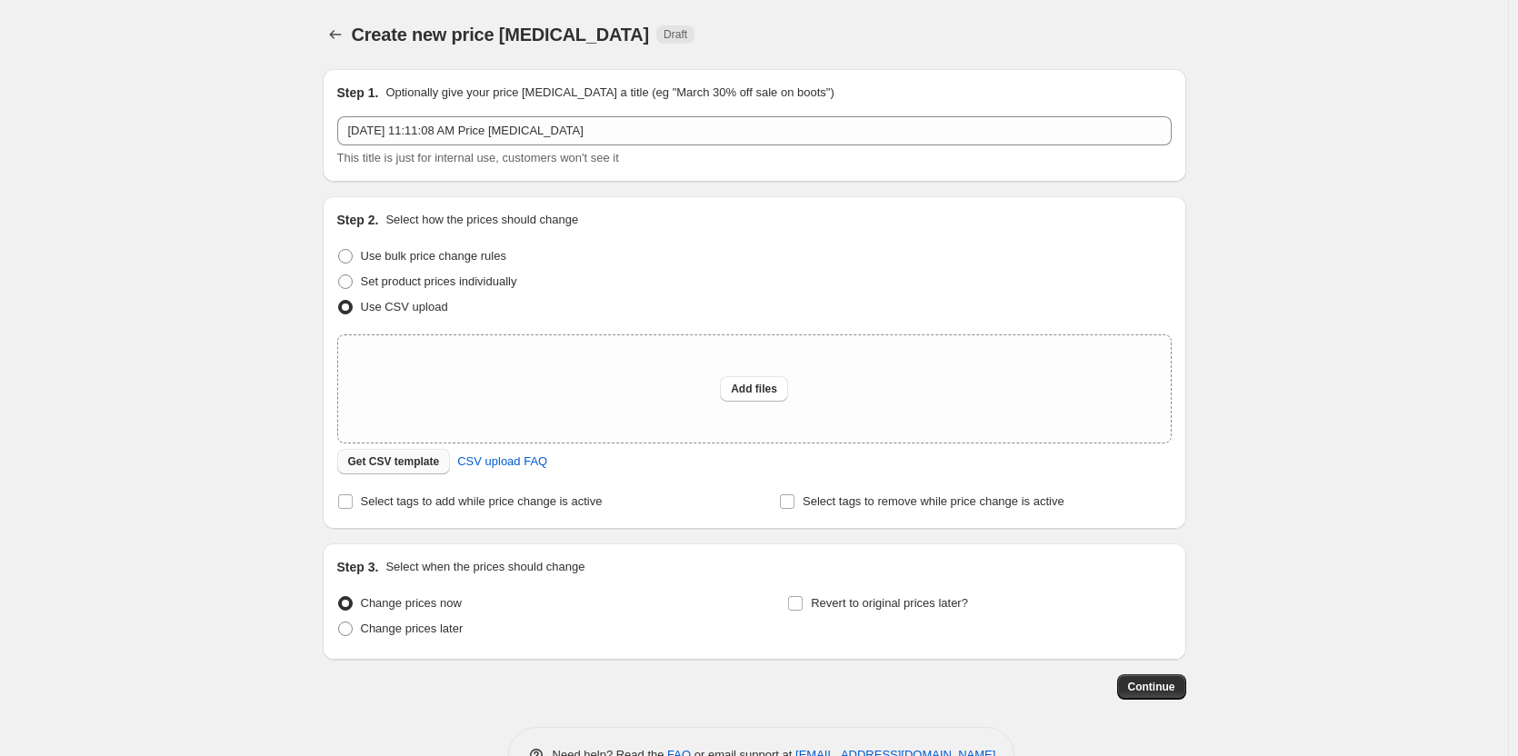
click at [403, 459] on span "Get CSV template" at bounding box center [394, 462] width 92 height 15
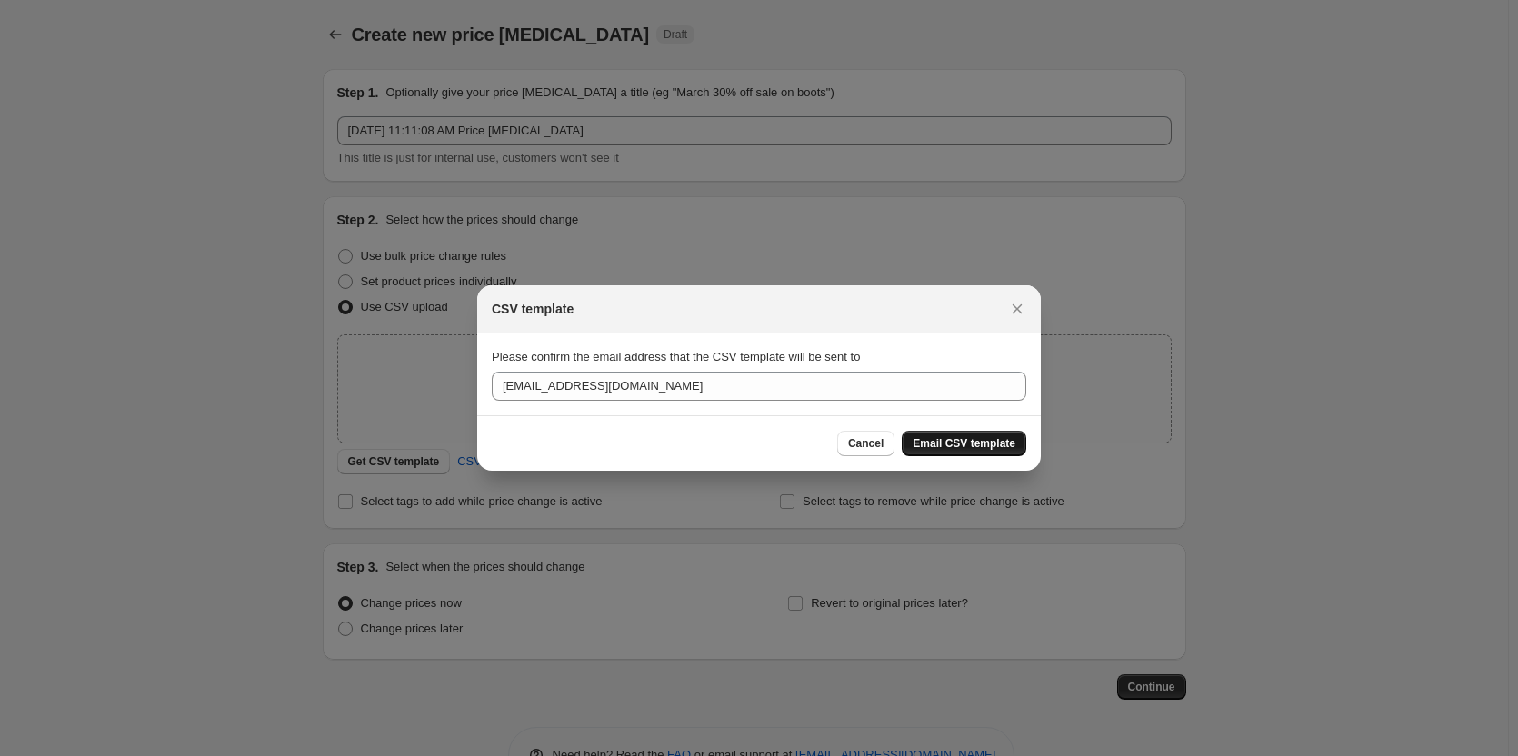
click at [942, 437] on span "Email CSV template" at bounding box center [964, 443] width 103 height 15
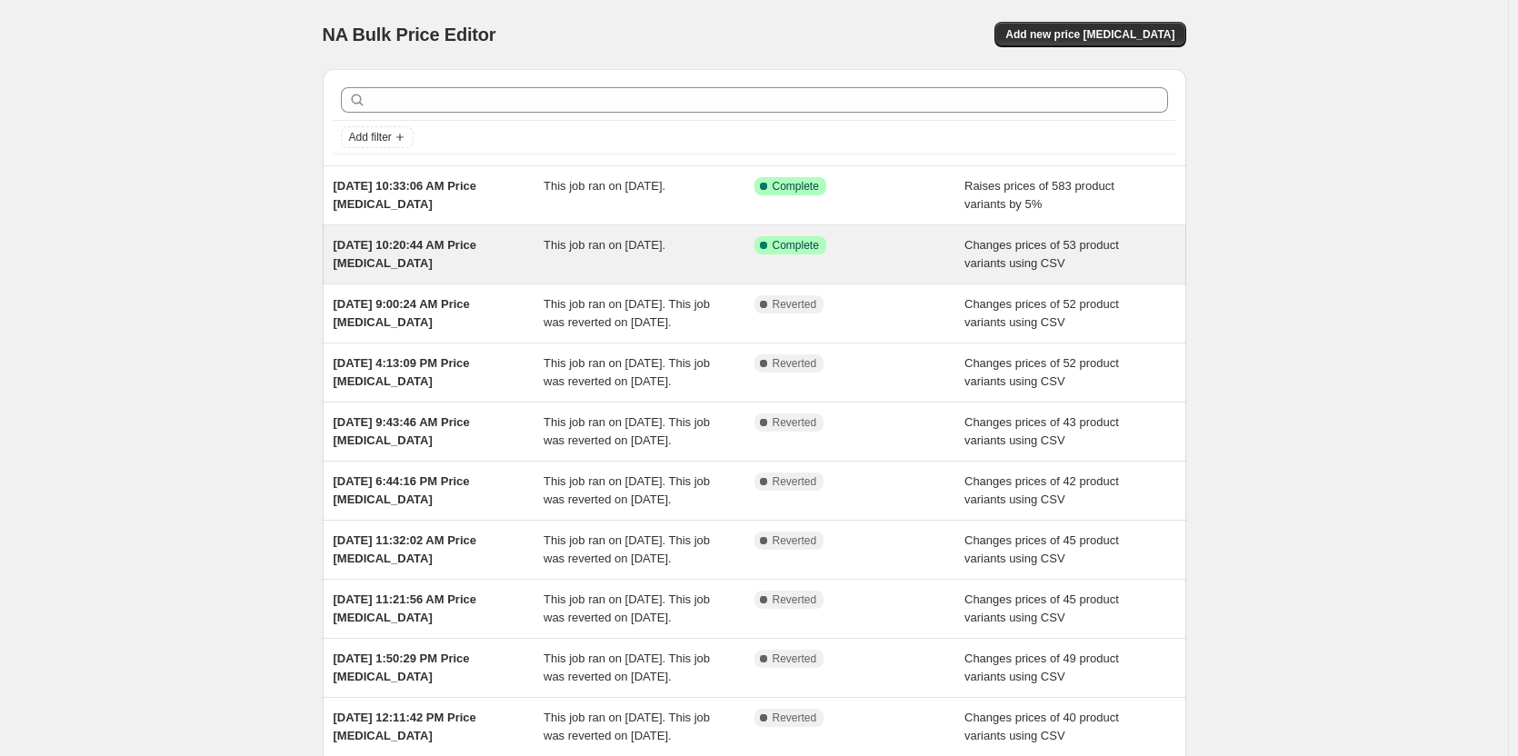
click at [381, 246] on span "[DATE] 10:20:44 AM Price [MEDICAL_DATA]" at bounding box center [406, 254] width 144 height 32
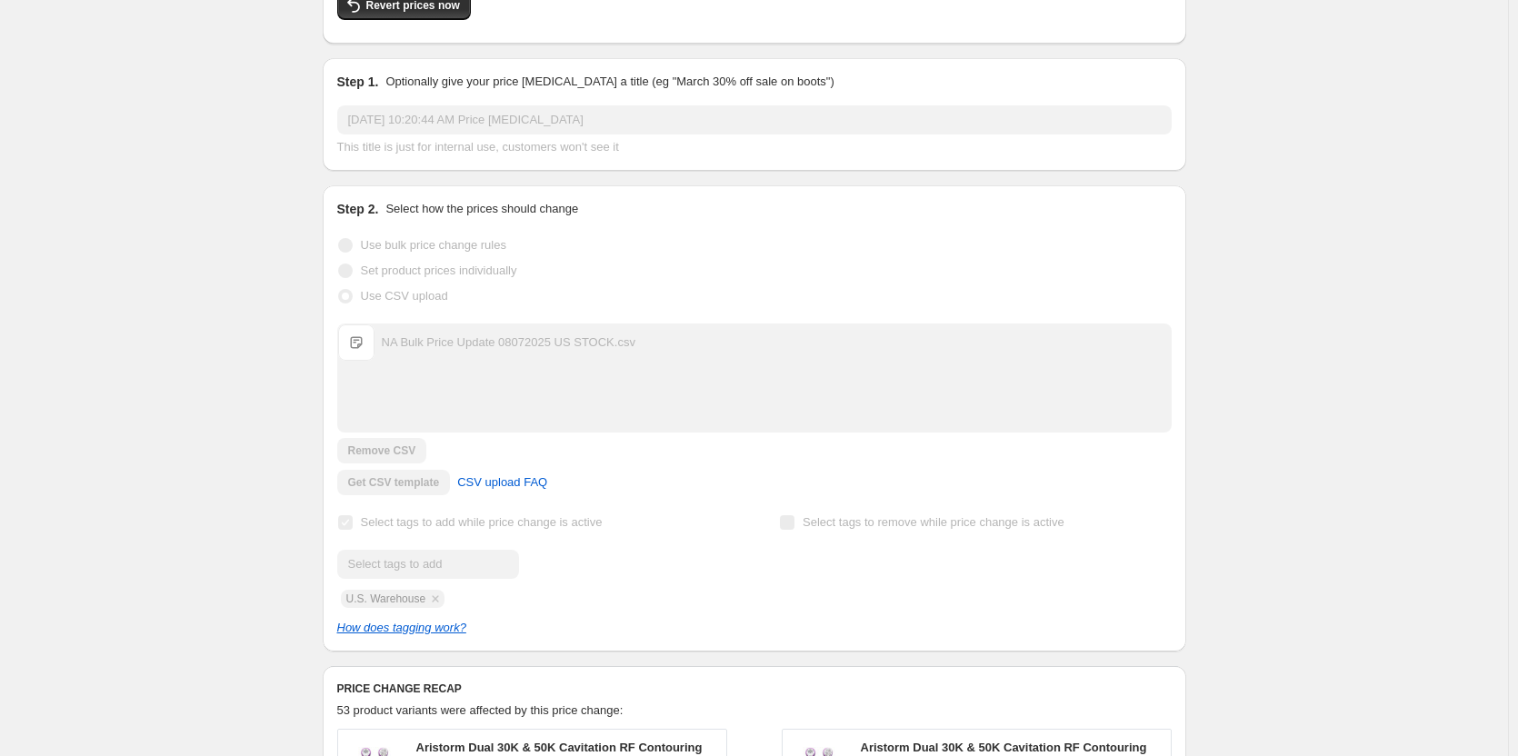
scroll to position [152, 0]
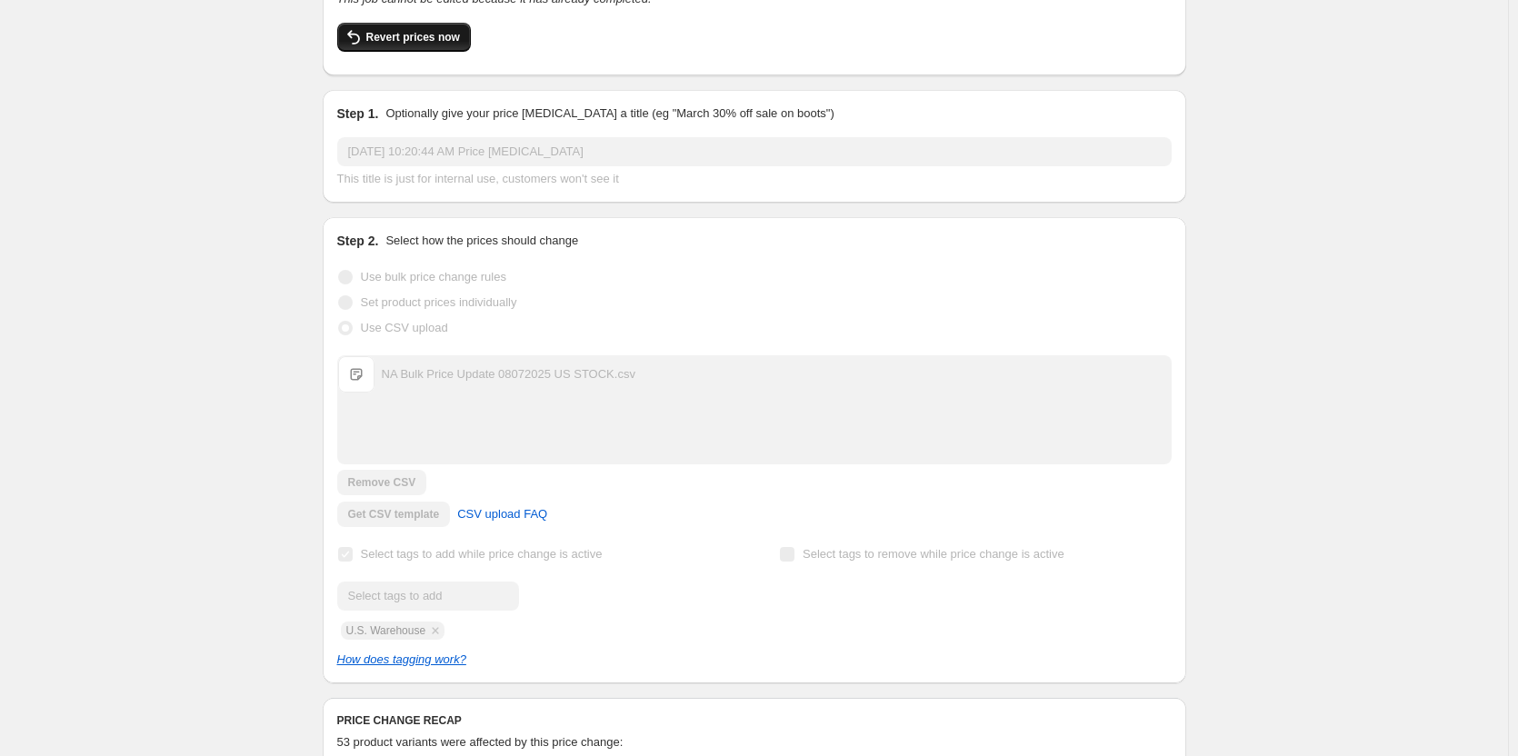
click at [421, 34] on span "Revert prices now" at bounding box center [413, 37] width 94 height 15
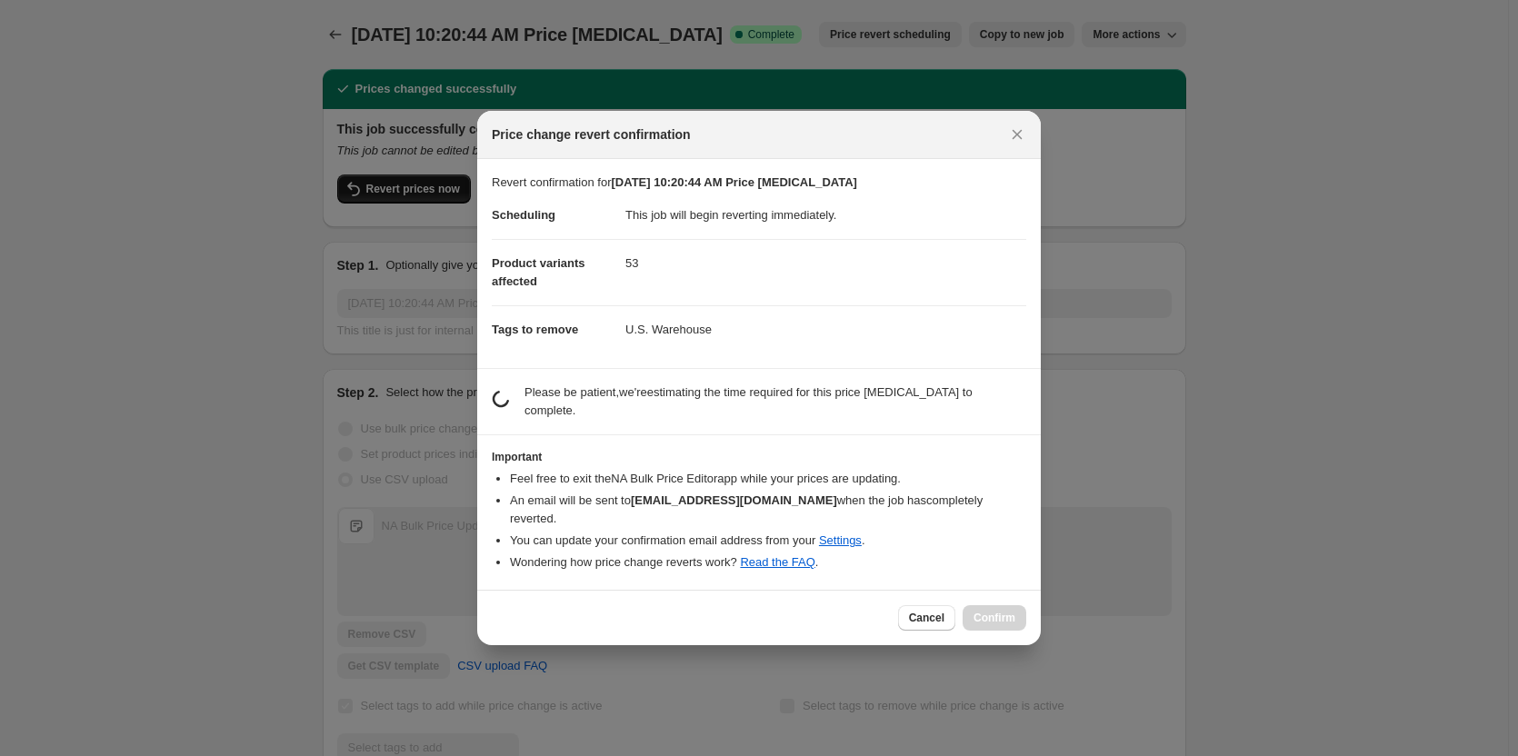
scroll to position [0, 0]
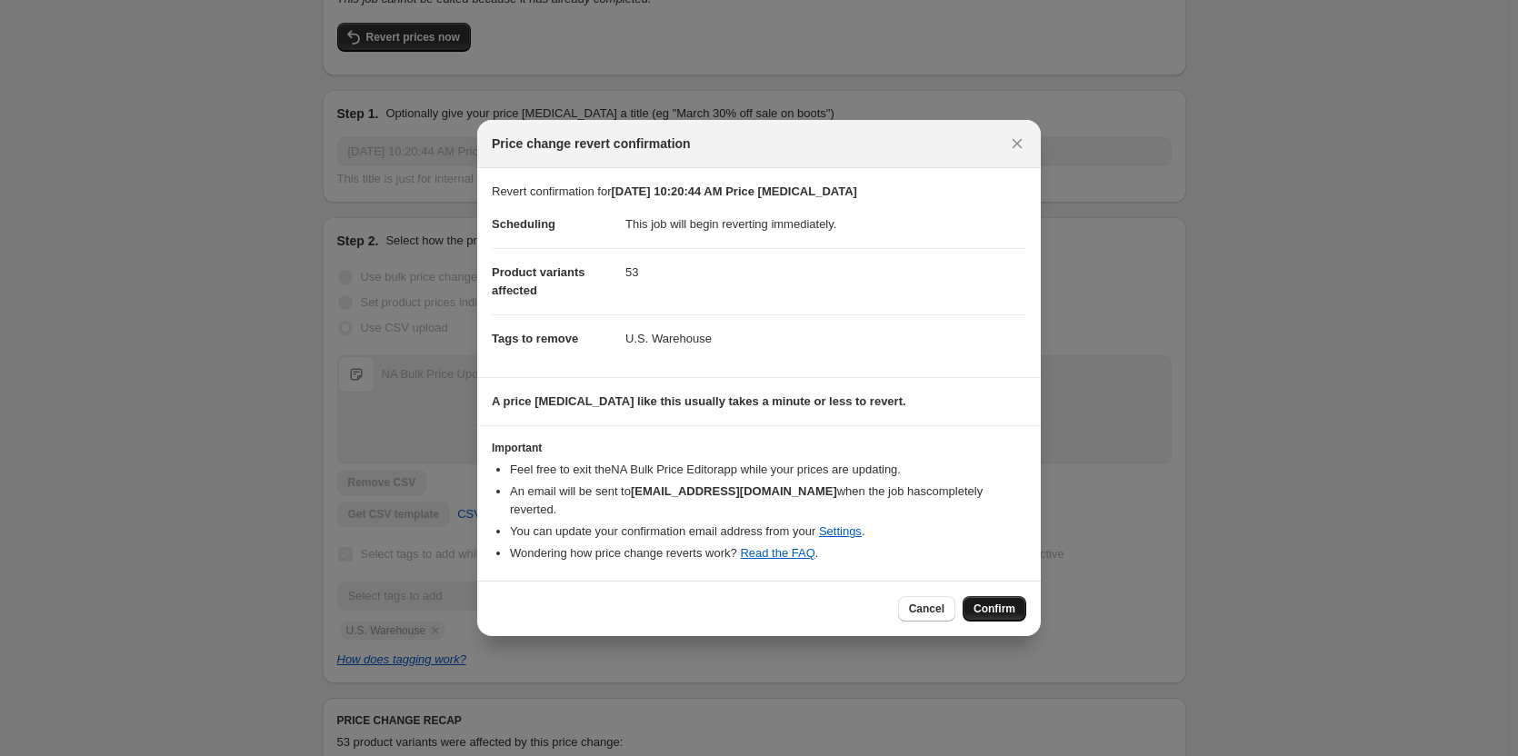
click at [986, 602] on span "Confirm" at bounding box center [995, 609] width 42 height 15
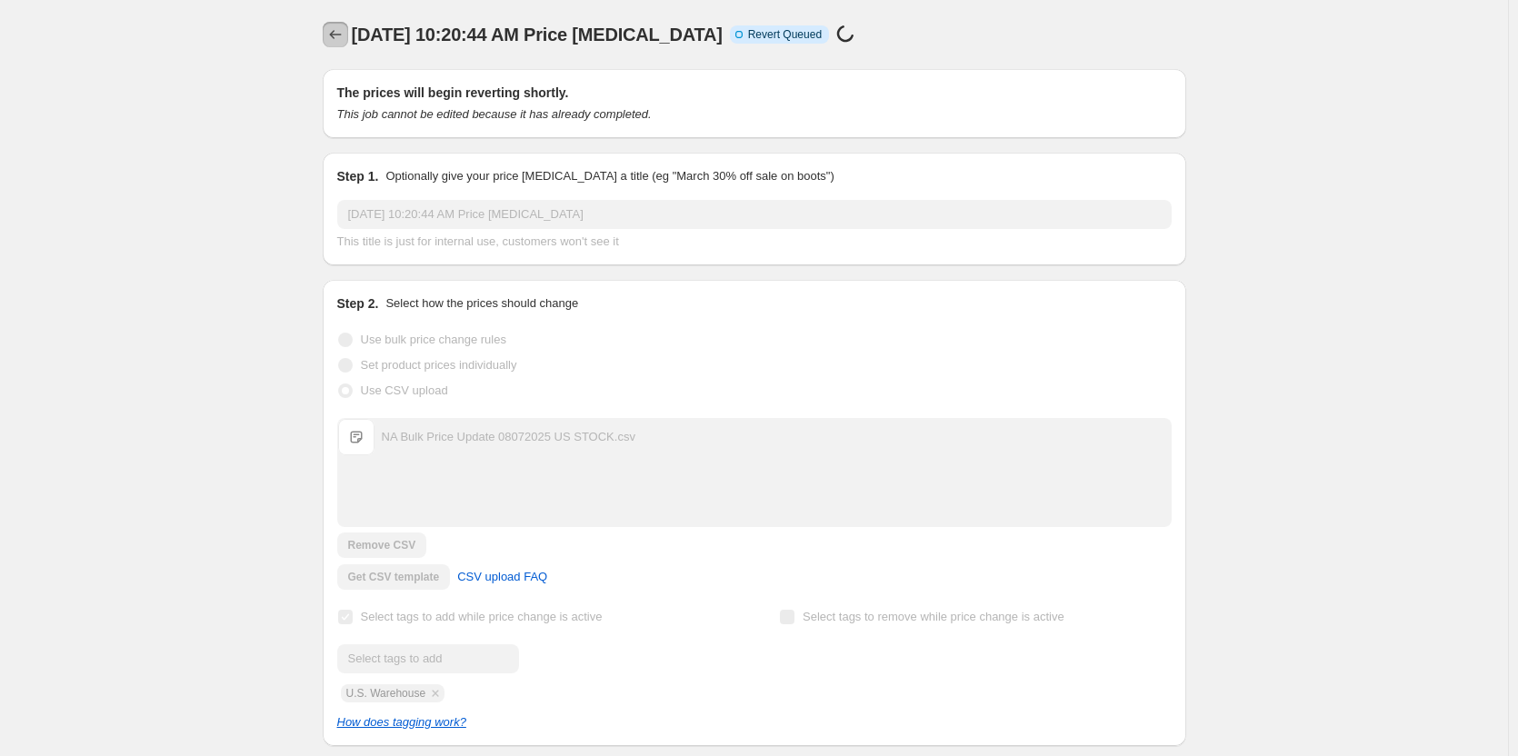
click at [342, 39] on icon "Price change jobs" at bounding box center [335, 34] width 18 height 18
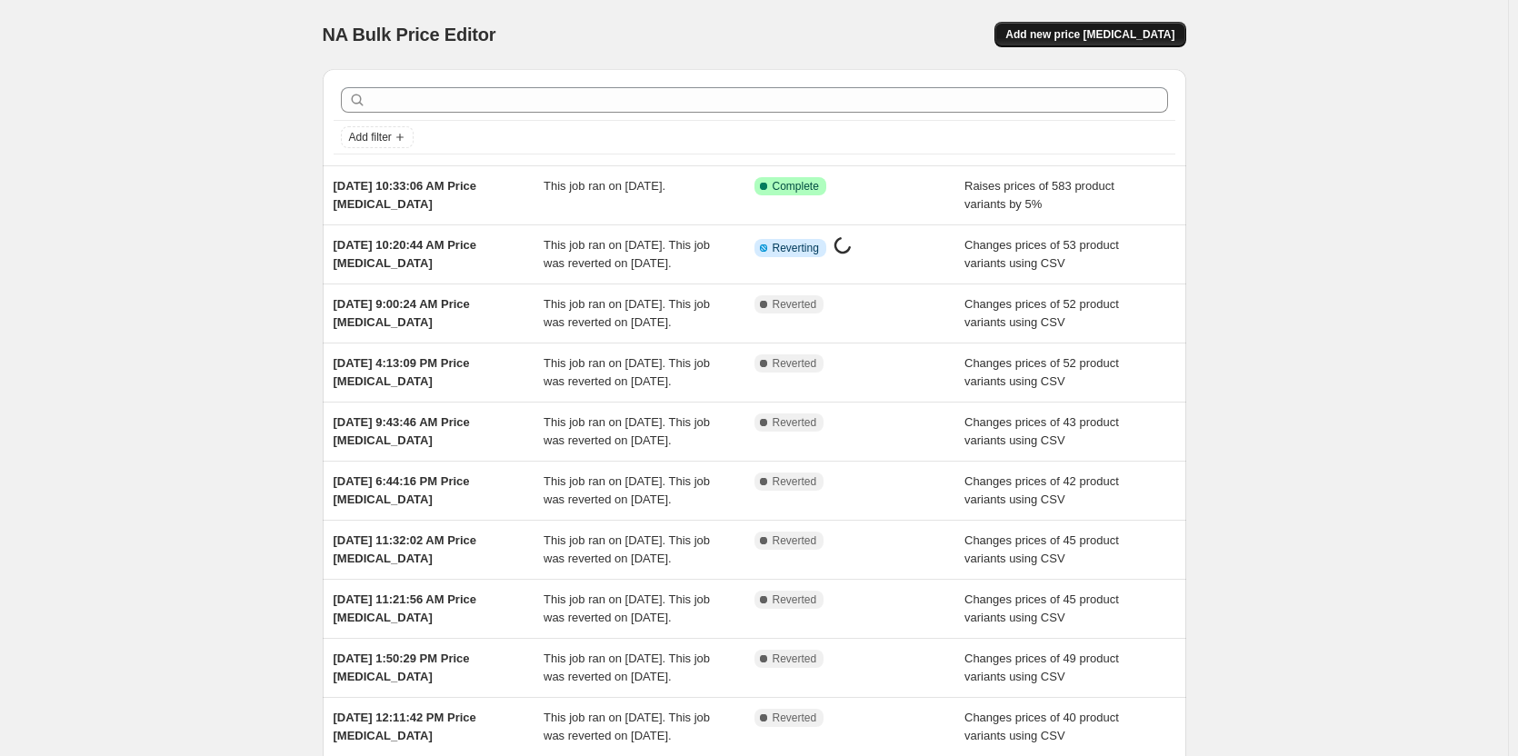
click at [1105, 35] on span "Add new price [MEDICAL_DATA]" at bounding box center [1090, 34] width 169 height 15
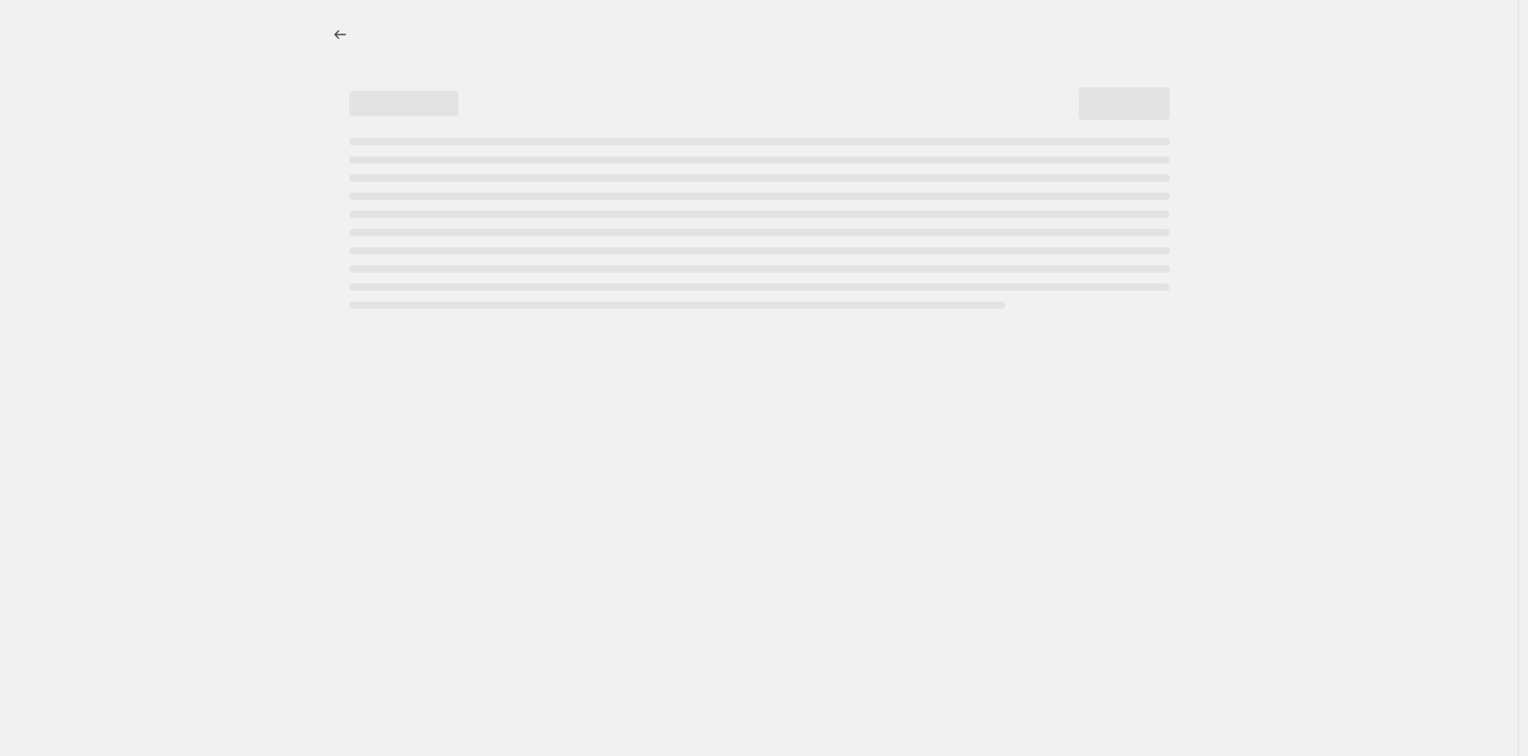
select select "percentage"
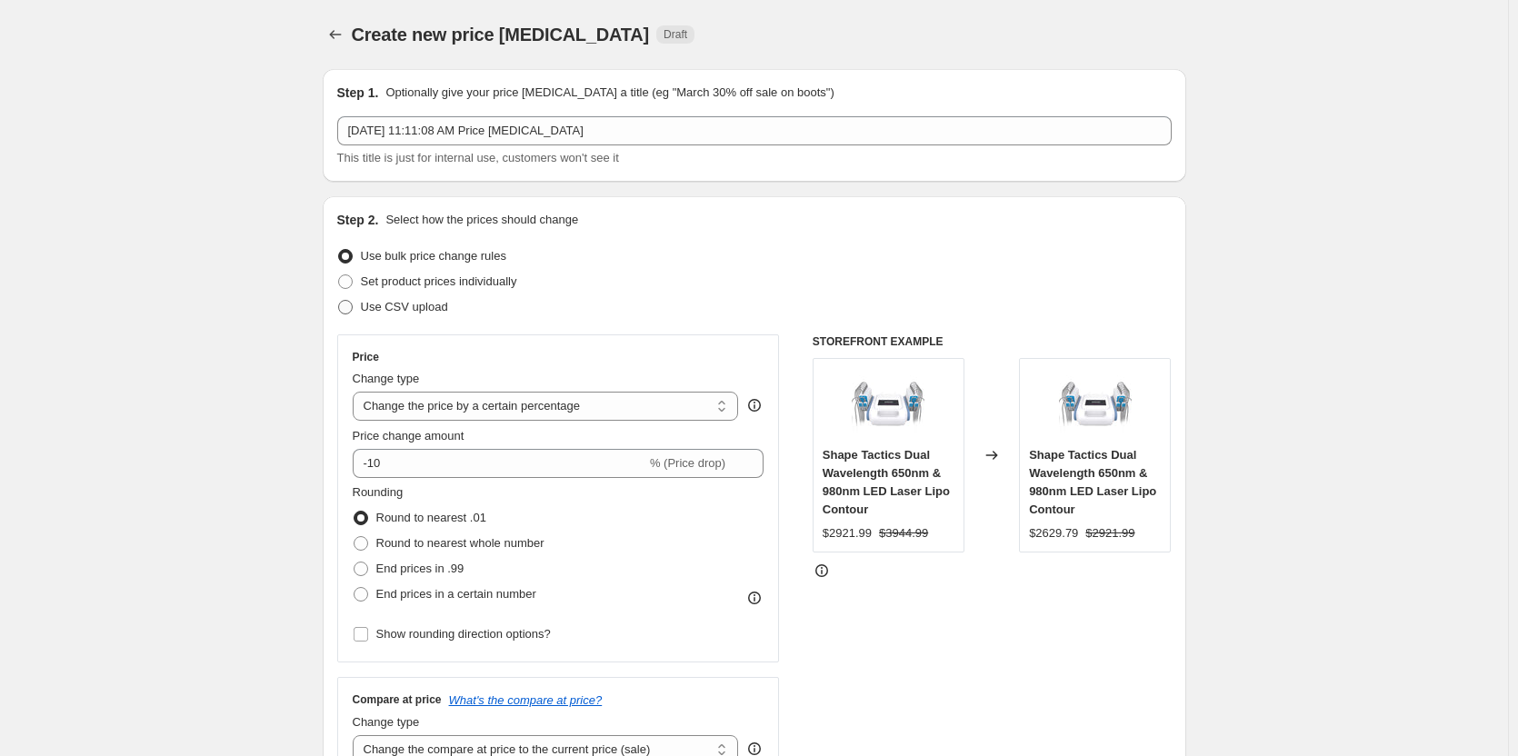
click at [421, 317] on label "Use CSV upload" at bounding box center [392, 307] width 111 height 25
click at [339, 301] on input "Use CSV upload" at bounding box center [338, 300] width 1 height 1
radio input "true"
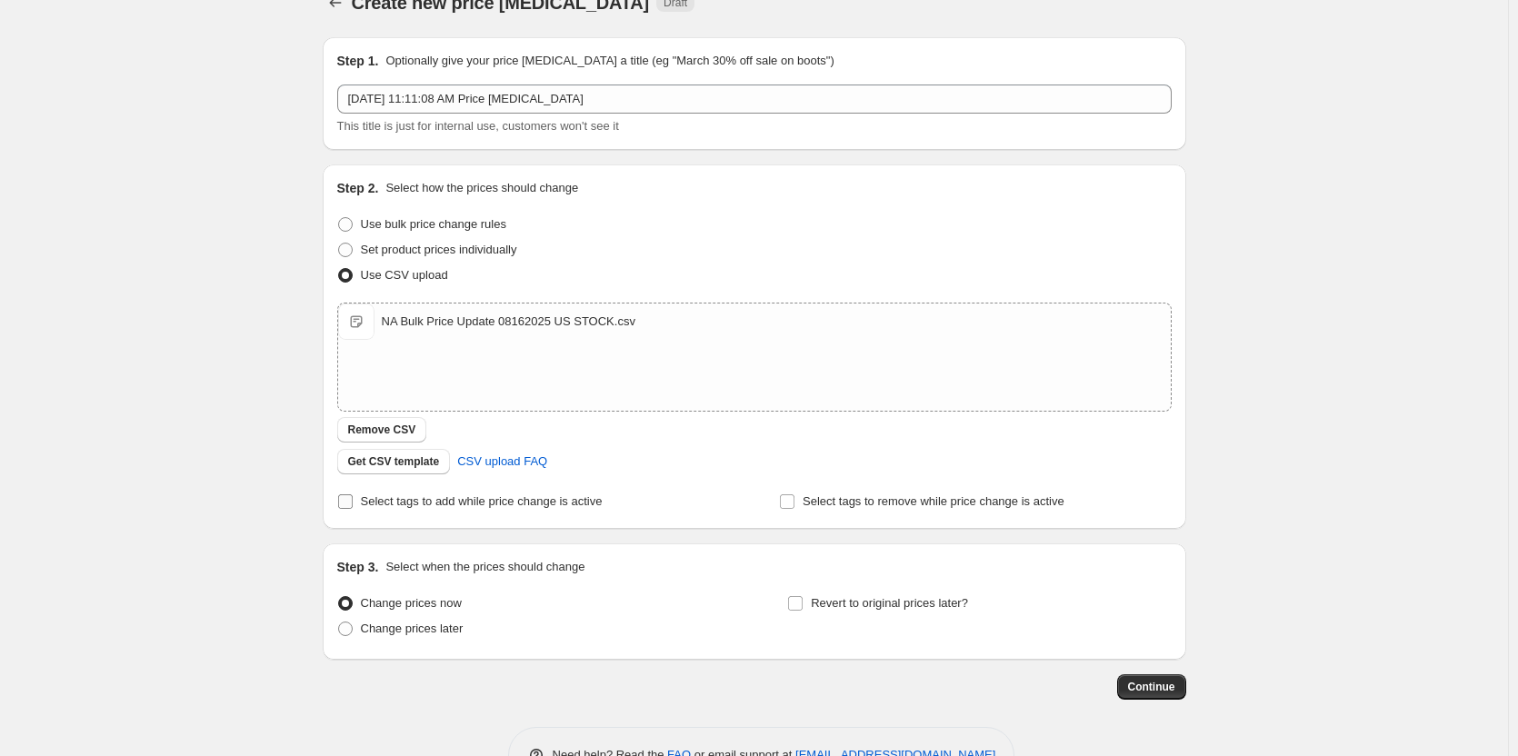
scroll to position [86, 0]
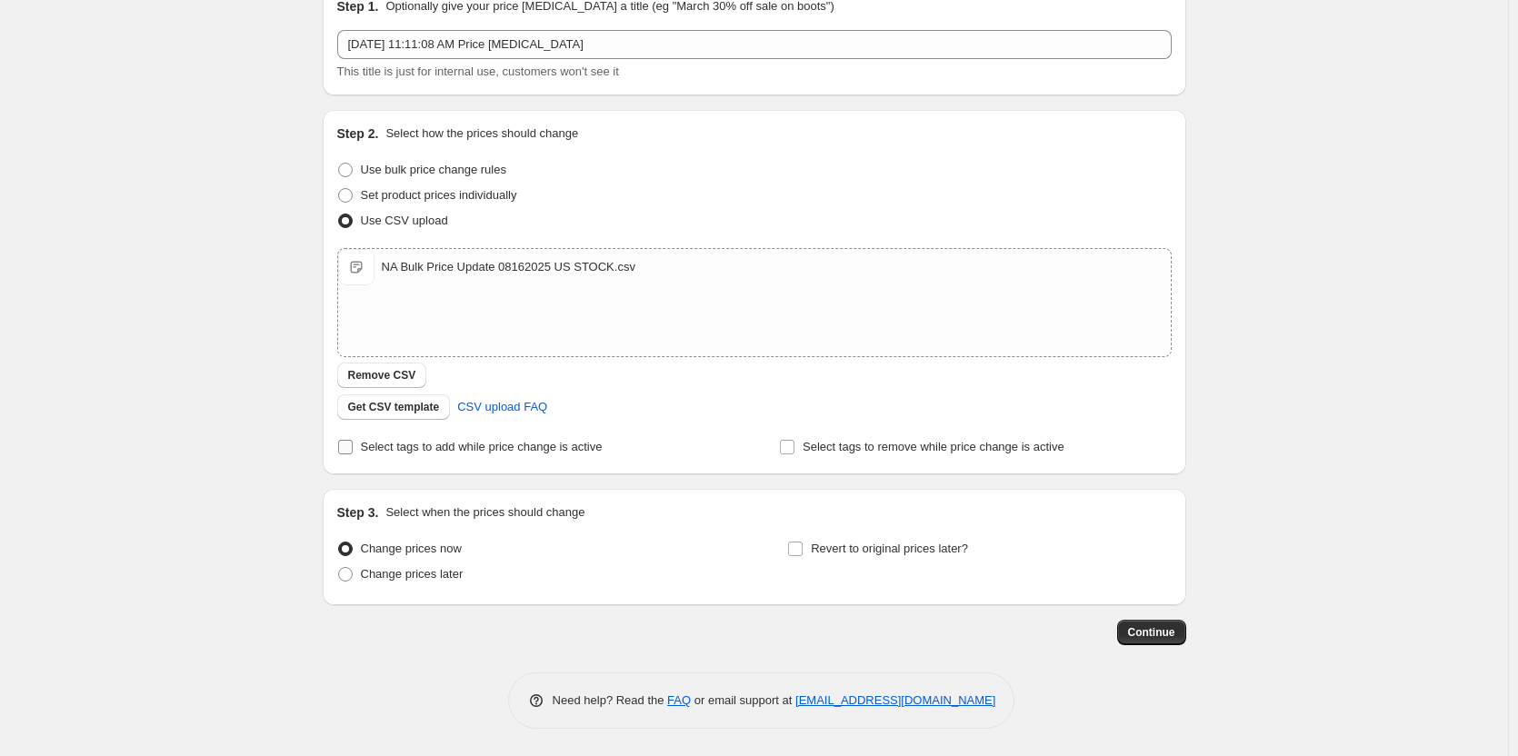
click at [412, 448] on span "Select tags to add while price change is active" at bounding box center [482, 447] width 242 height 14
click at [353, 448] on input "Select tags to add while price change is active" at bounding box center [345, 447] width 15 height 15
checkbox input "true"
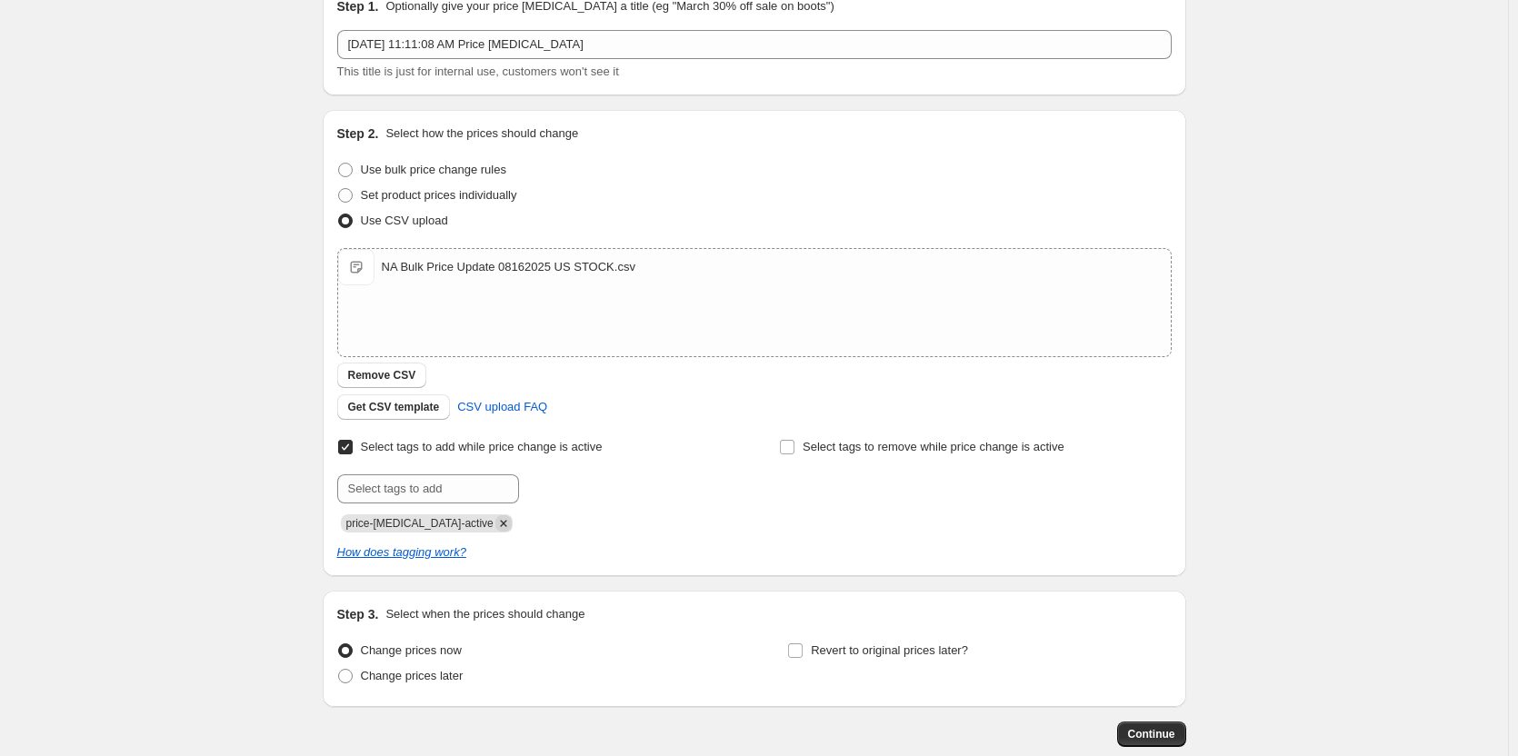
click at [496, 526] on icon "Remove price-change-job-active" at bounding box center [504, 524] width 16 height 16
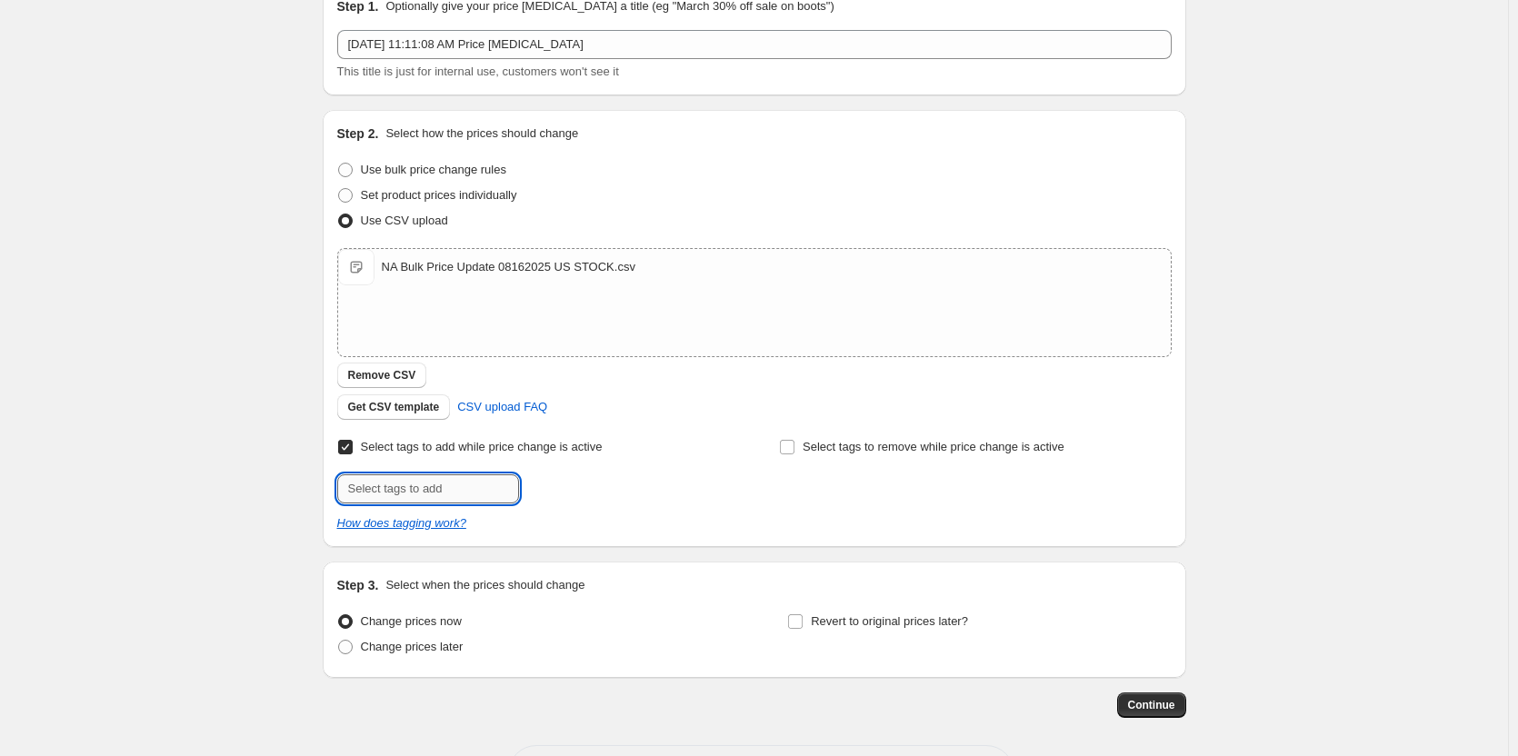
click at [467, 494] on input "text" at bounding box center [428, 489] width 182 height 29
type input "U.S. Warehouse"
click at [617, 491] on span "U.S. Warehou..." at bounding box center [598, 487] width 80 height 13
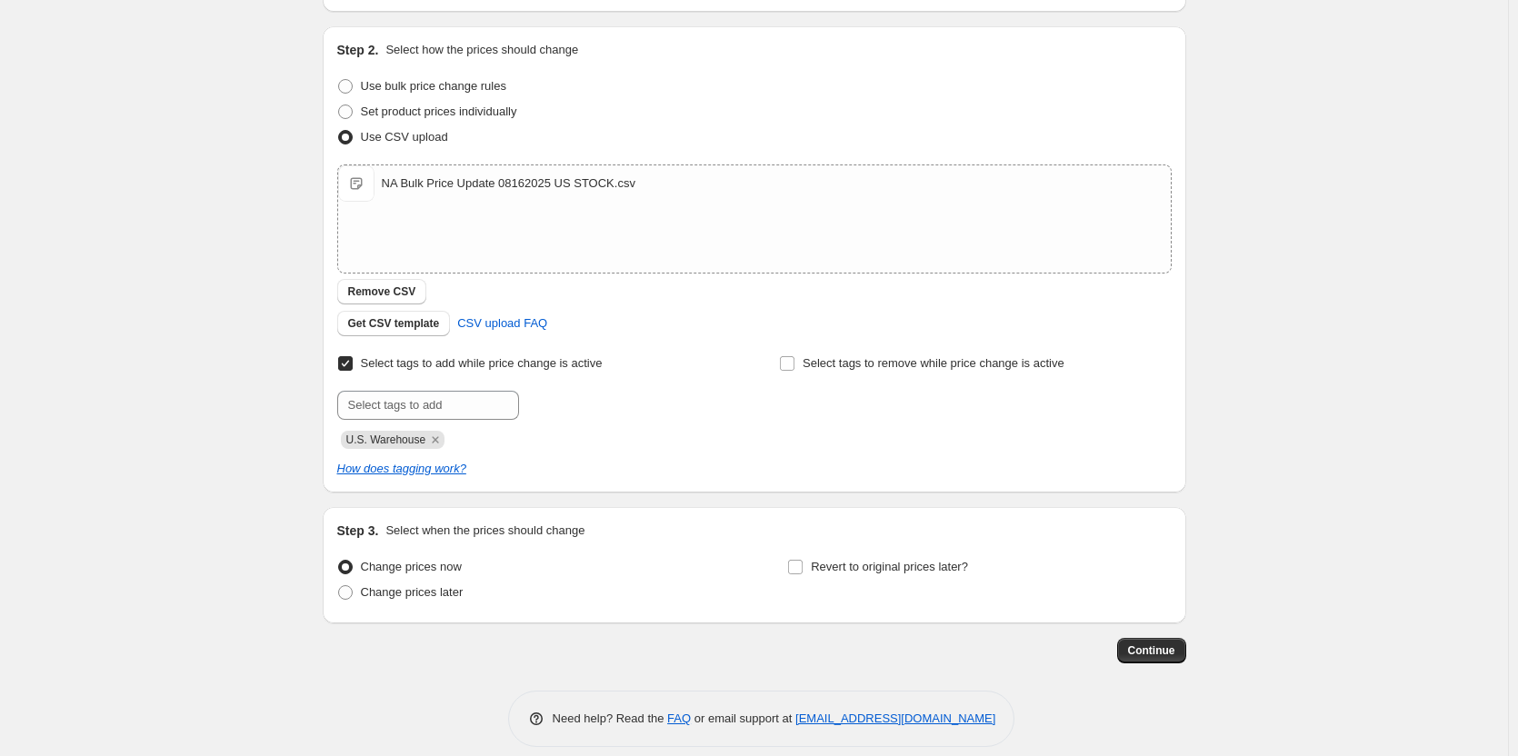
scroll to position [188, 0]
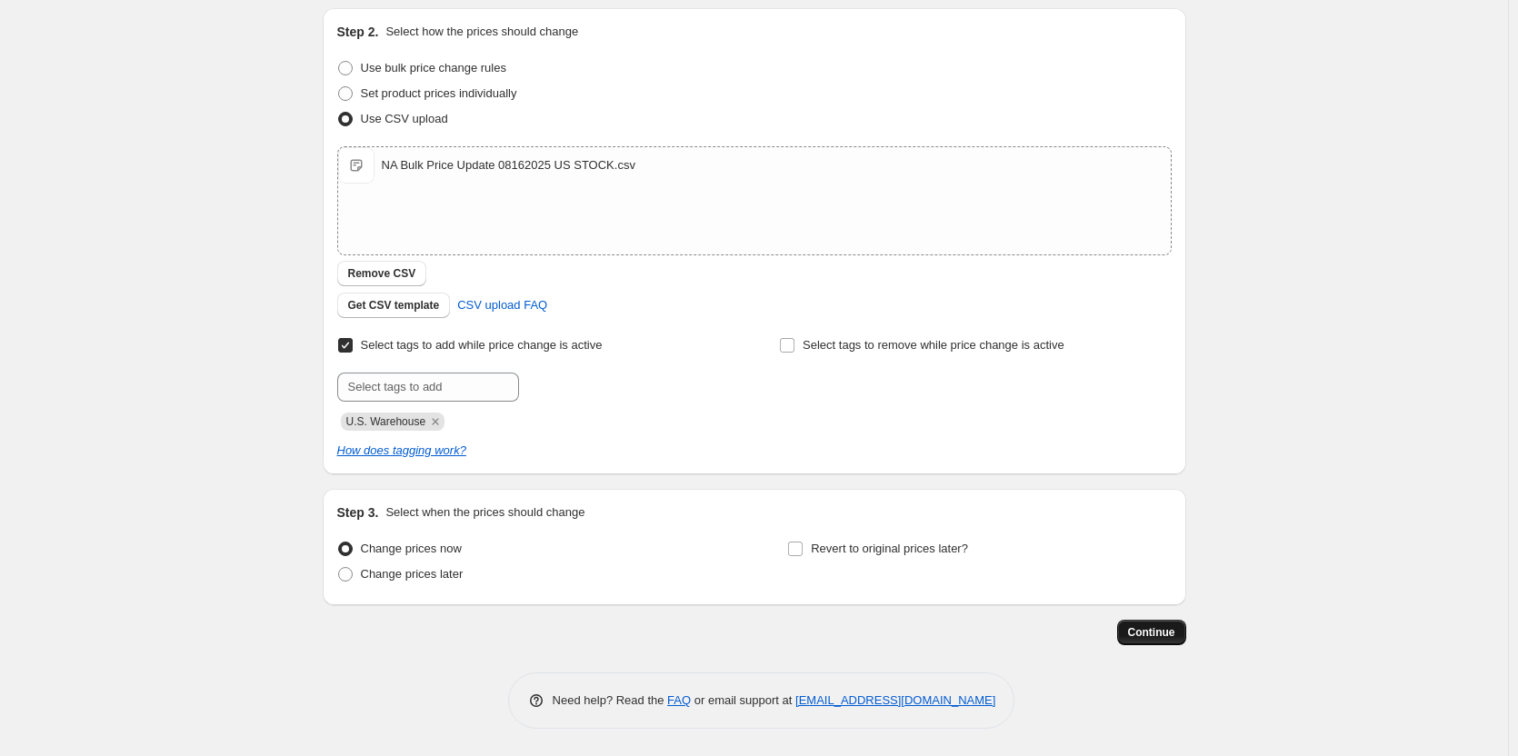
click at [1182, 641] on button "Continue" at bounding box center [1151, 632] width 69 height 25
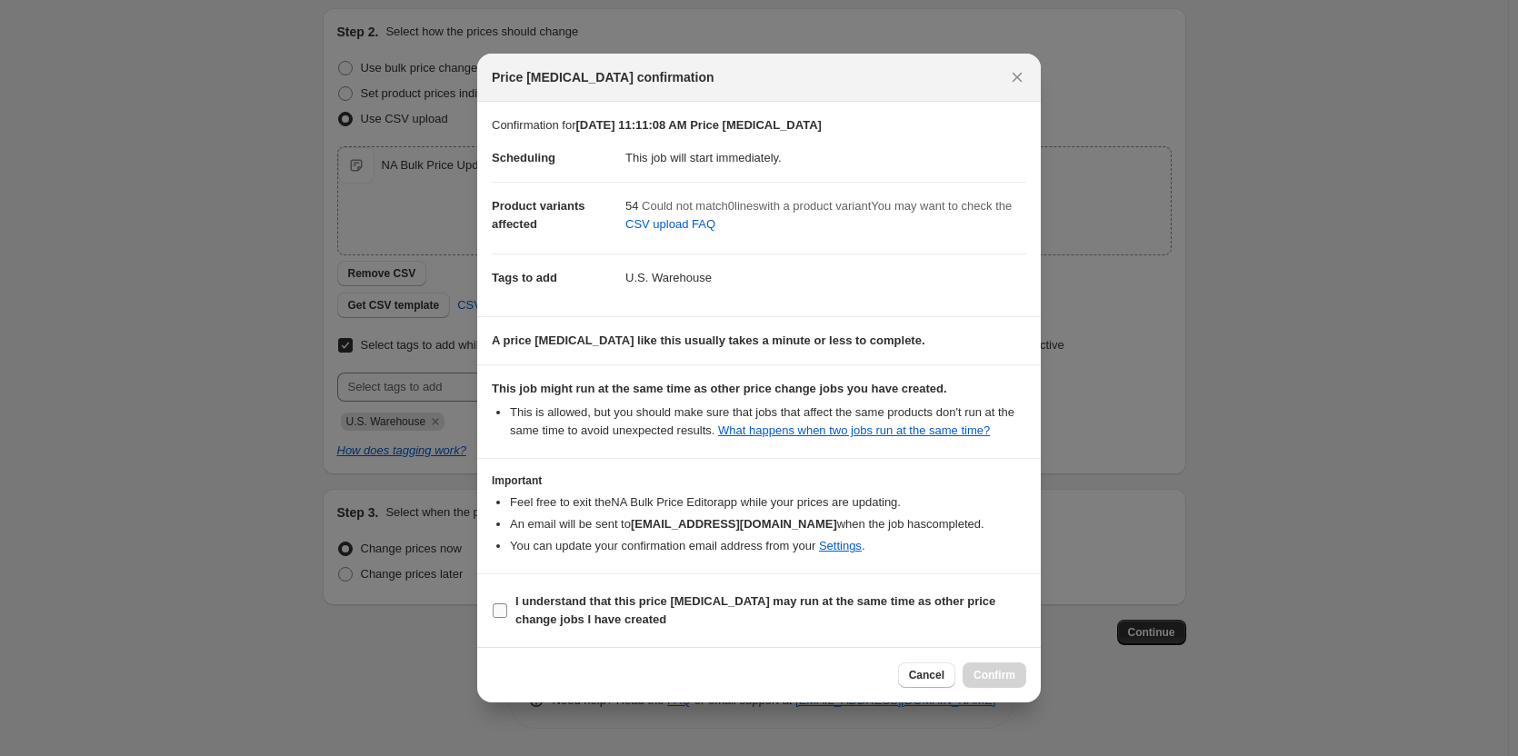
click at [501, 604] on input "I understand that this price change job may run at the same time as other price…" at bounding box center [500, 611] width 15 height 15
checkbox input "true"
click at [996, 668] on button "Confirm" at bounding box center [995, 675] width 64 height 25
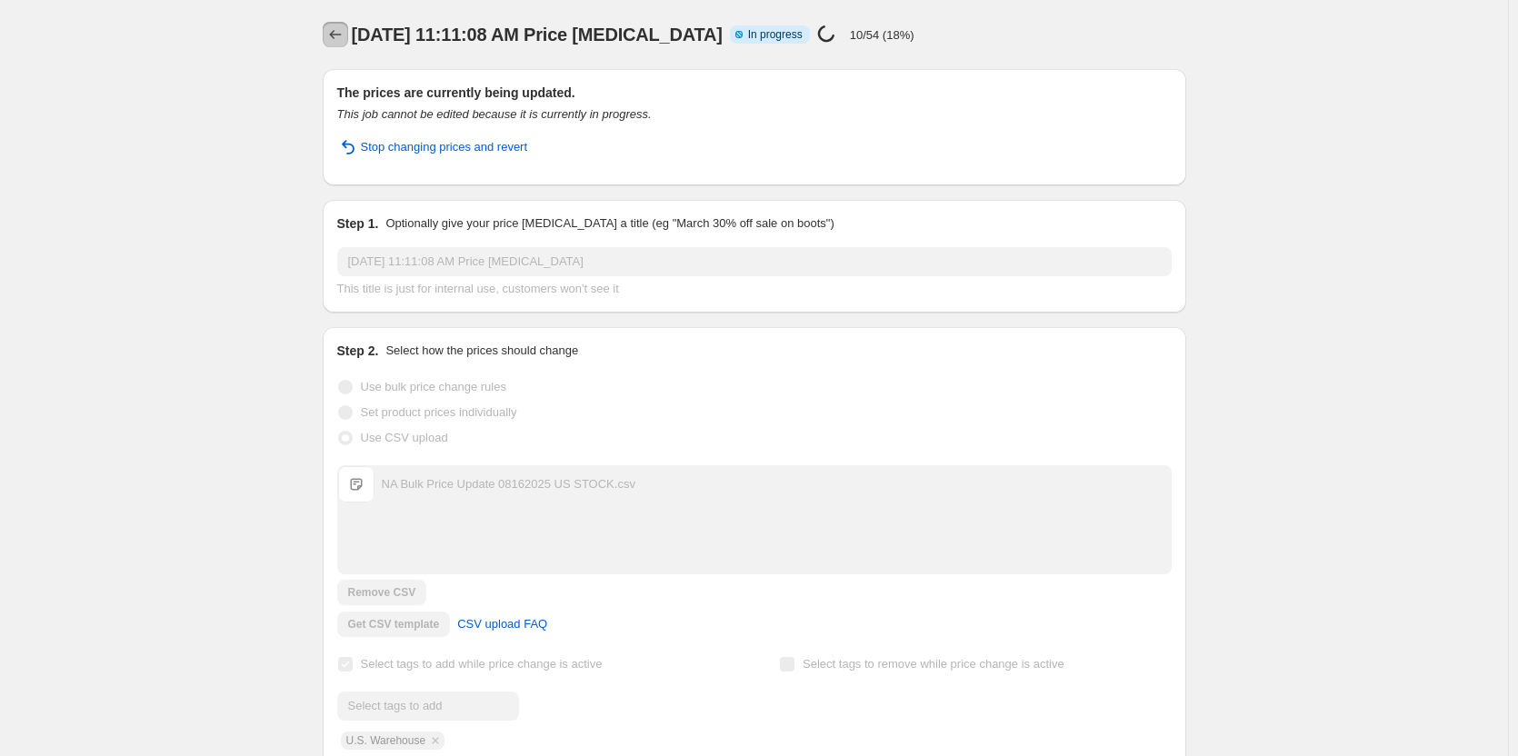
click at [334, 40] on icon "Price change jobs" at bounding box center [335, 34] width 18 height 18
